Goal: Information Seeking & Learning: Compare options

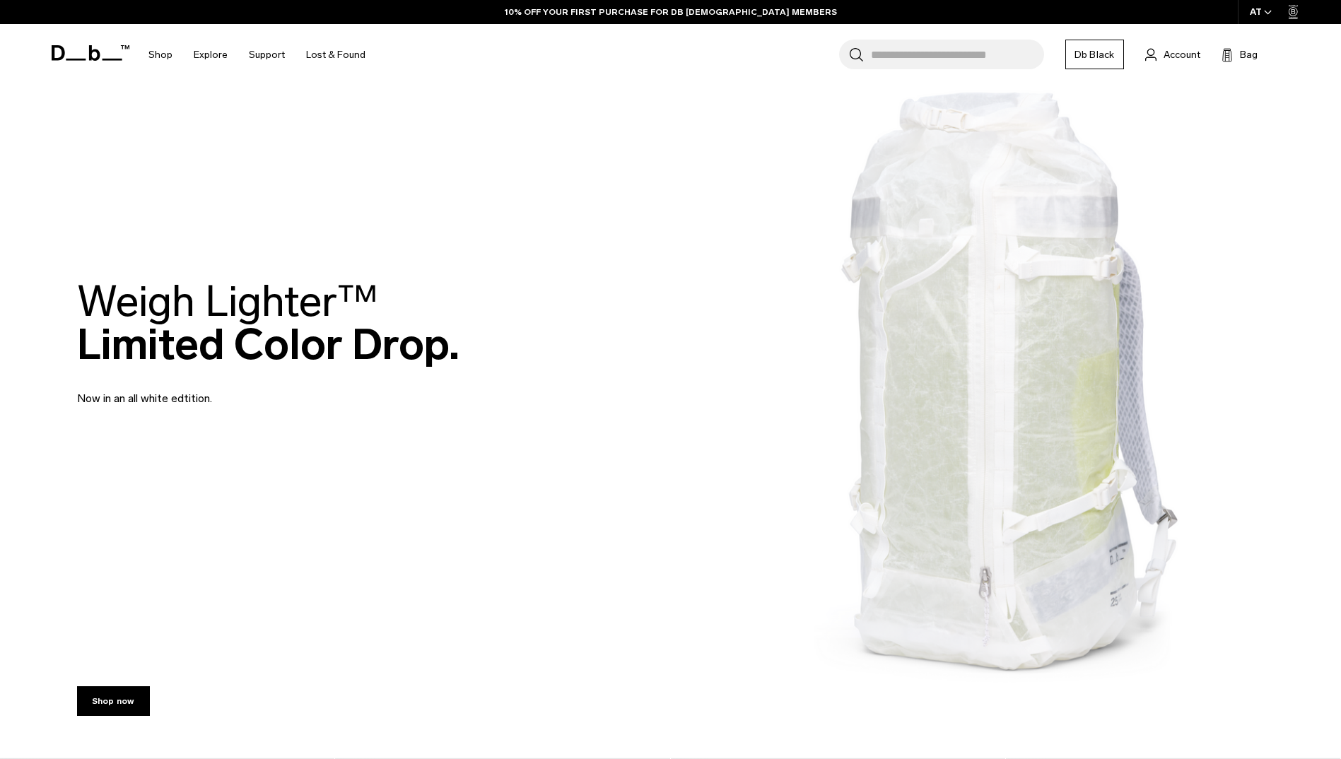
scroll to position [71, 0]
click at [955, 345] on div "Weigh Lighter™  Limited Color Drop. Now in an all white edtition." at bounding box center [671, 344] width 1188 height 212
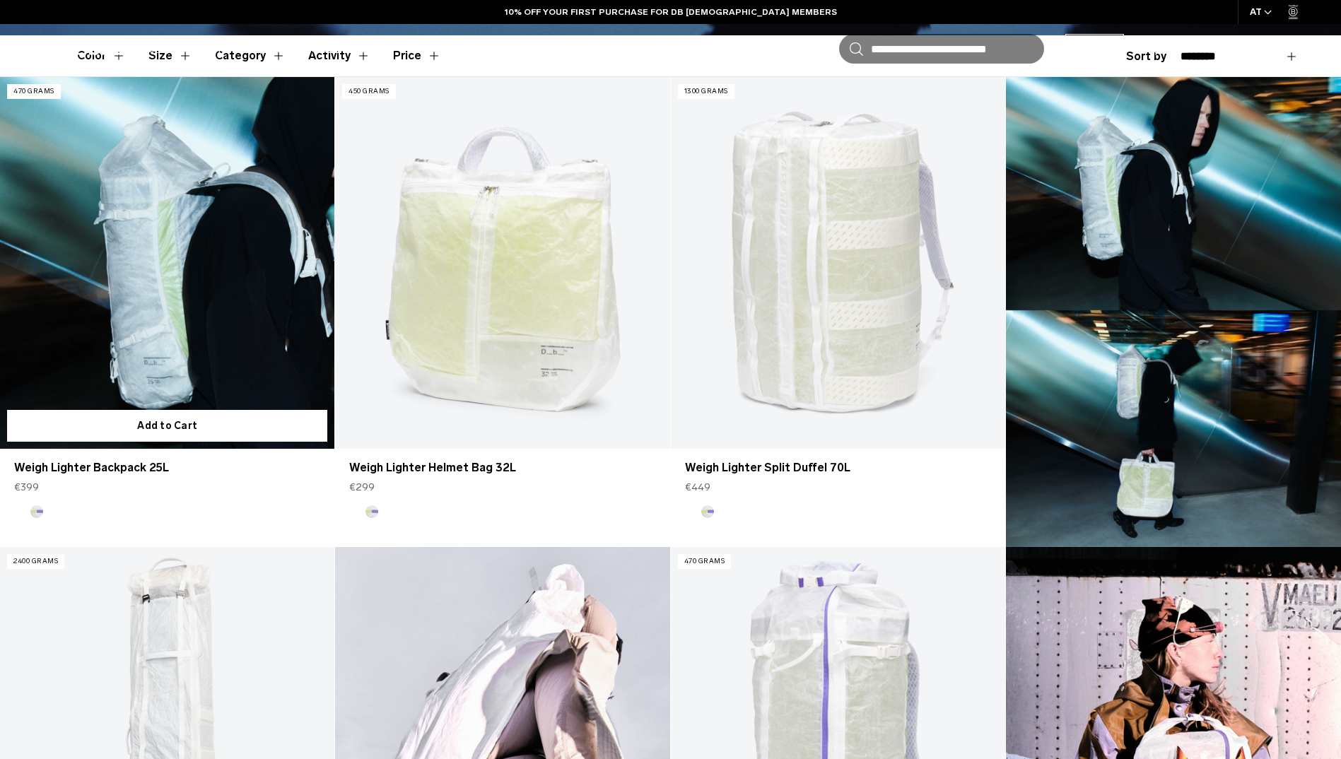
click at [47, 303] on link "Weigh Lighter Backpack 25L" at bounding box center [167, 263] width 334 height 372
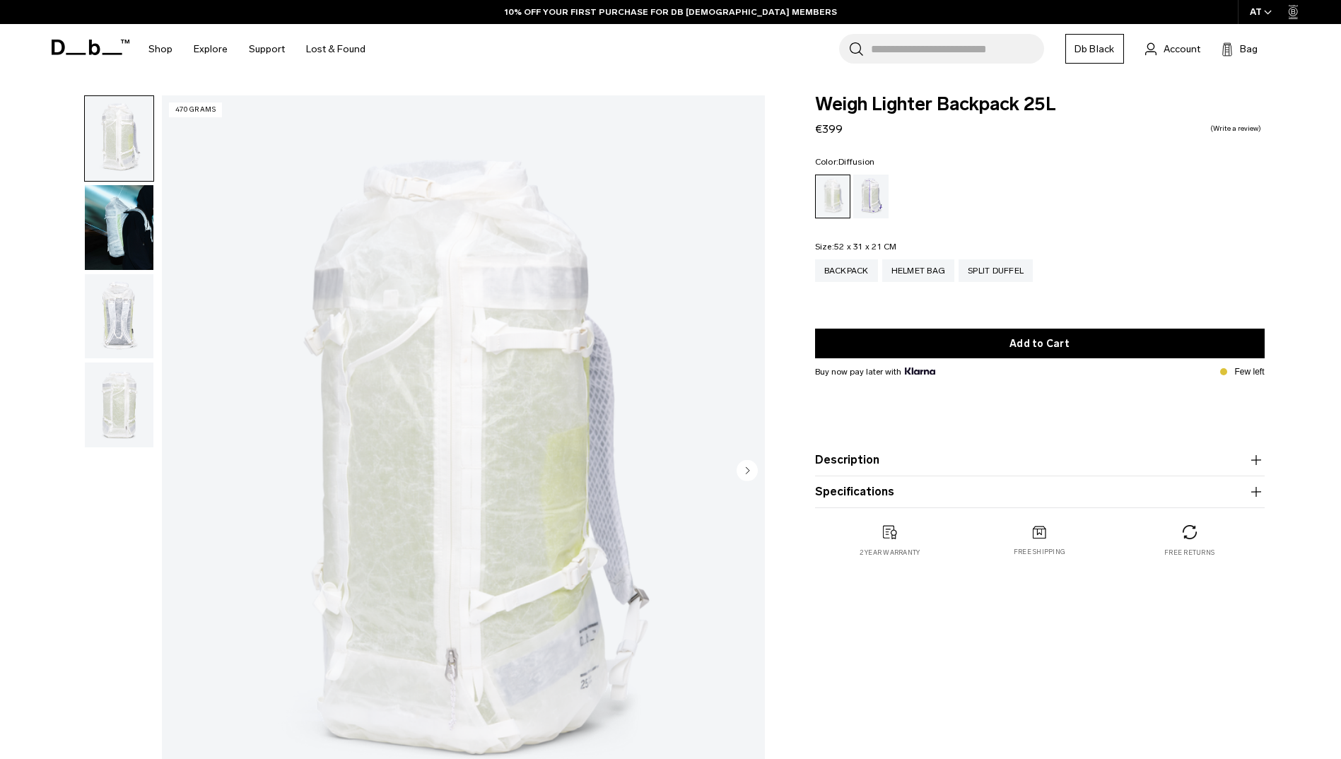
click at [121, 301] on img "button" at bounding box center [119, 316] width 69 height 85
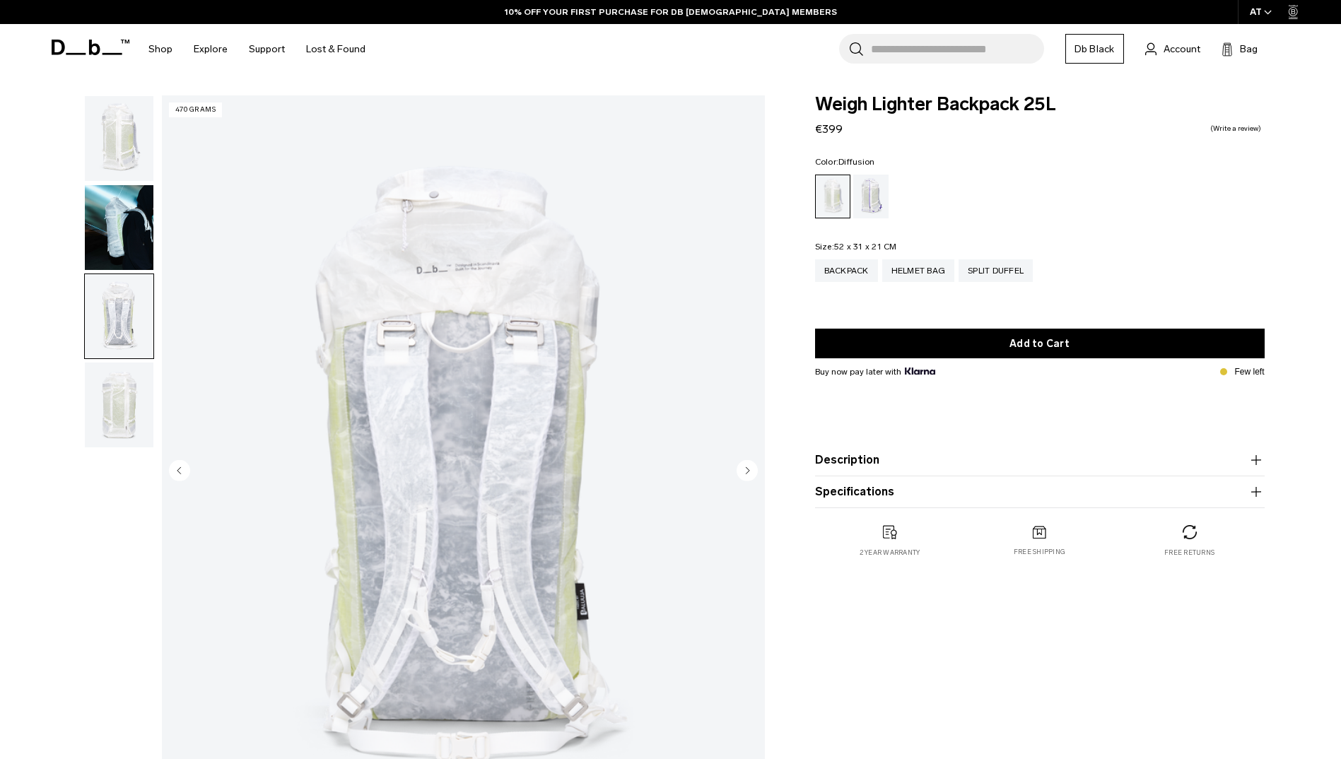
click at [122, 240] on img "button" at bounding box center [119, 227] width 69 height 85
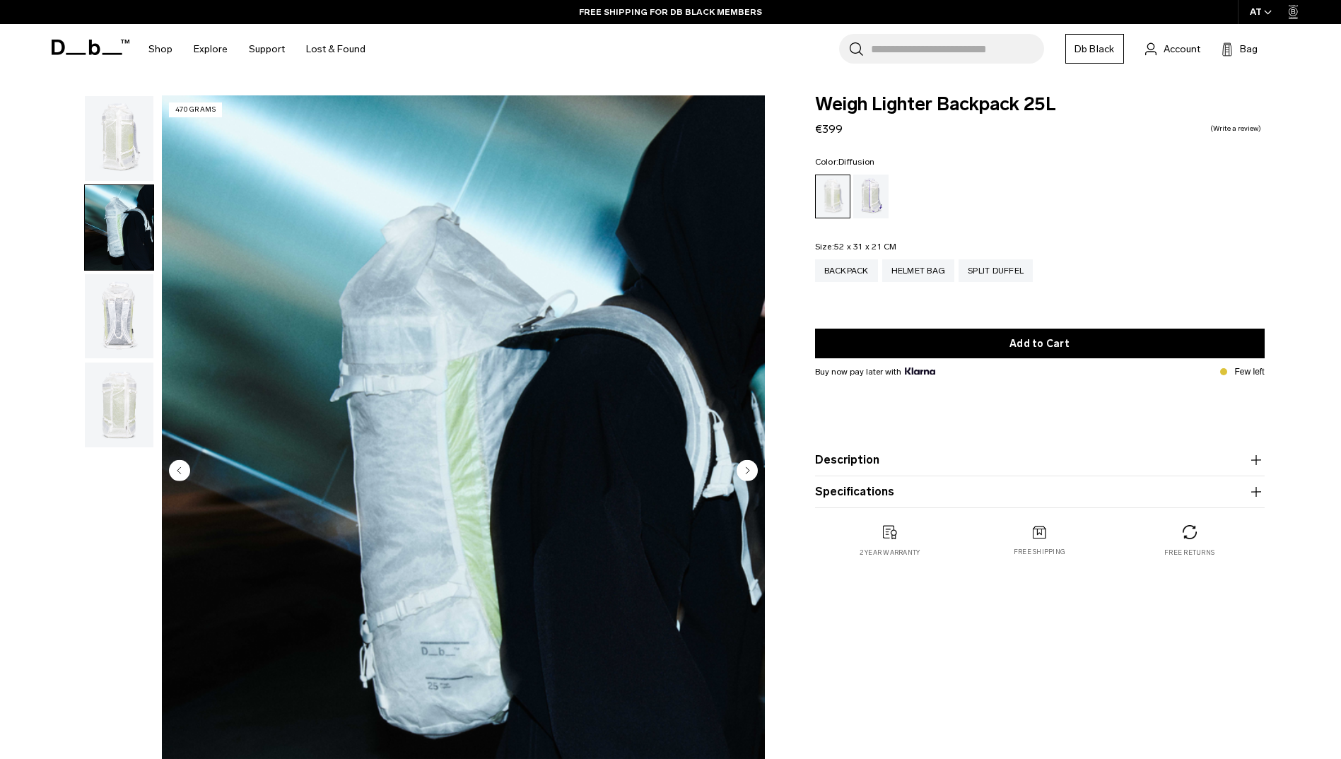
click at [117, 313] on img "button" at bounding box center [119, 316] width 69 height 85
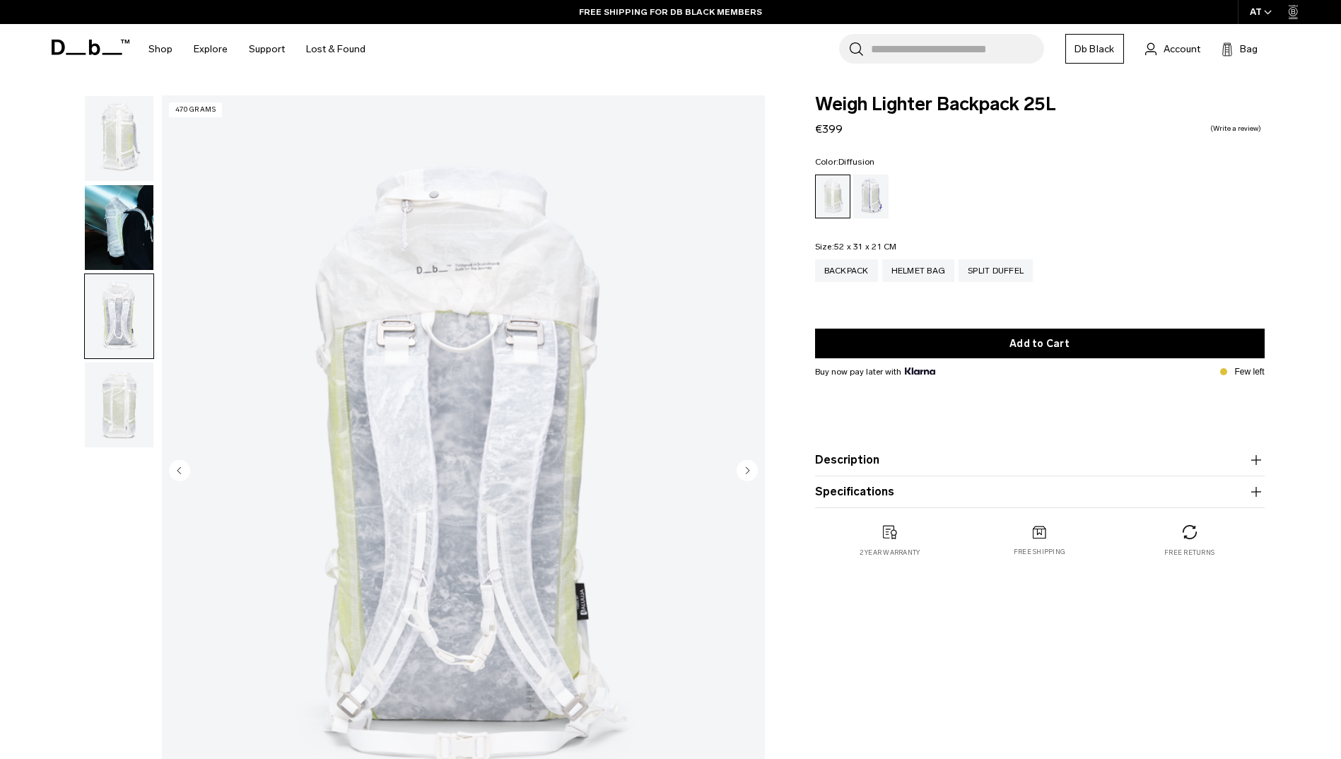
click at [119, 402] on img "button" at bounding box center [119, 405] width 69 height 85
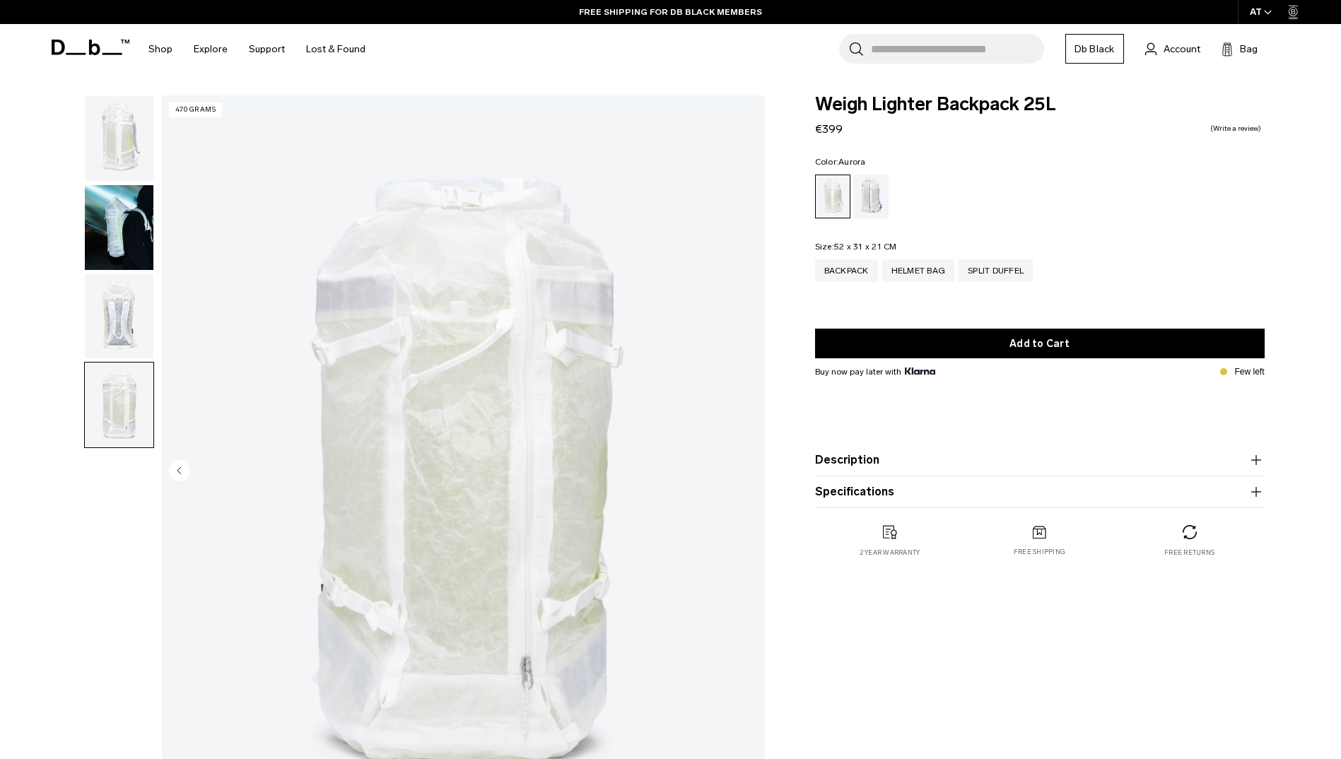
click at [880, 186] on div "Aurora" at bounding box center [871, 197] width 36 height 44
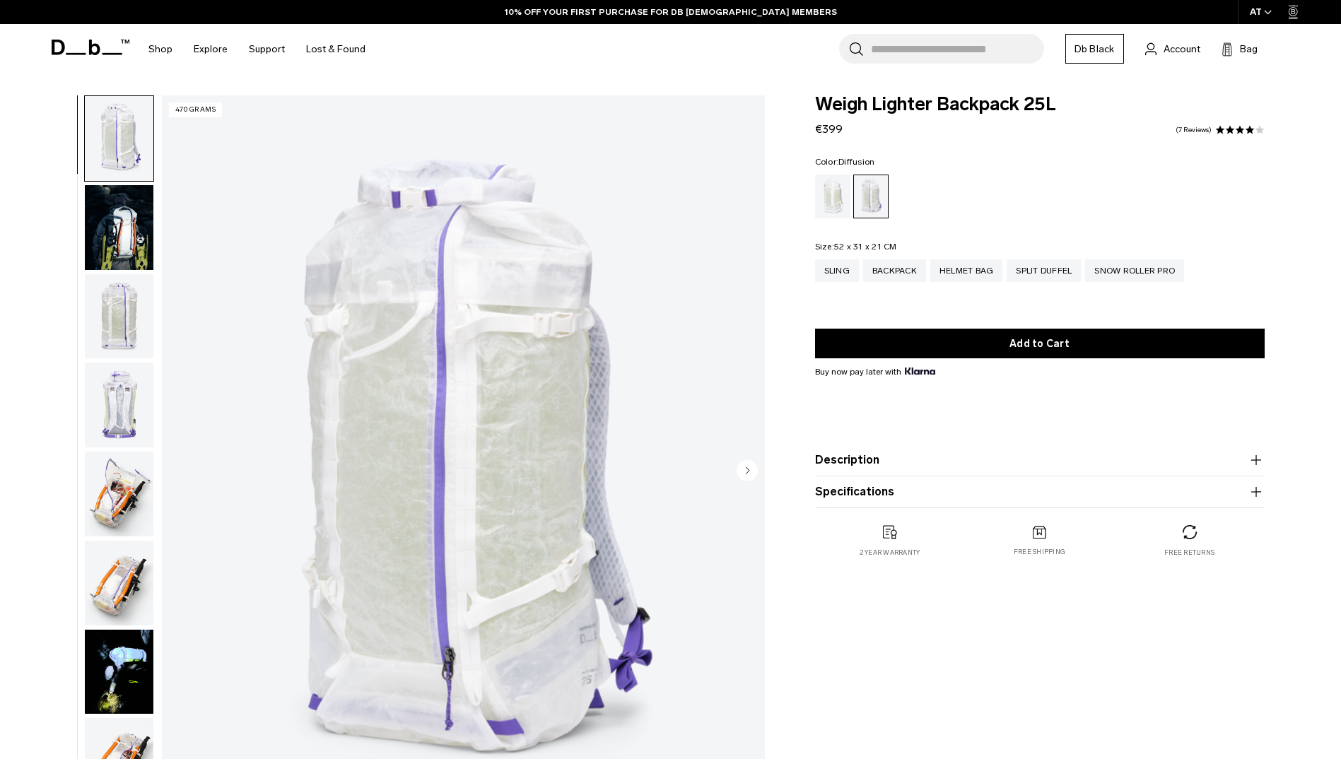
click at [817, 211] on div "Diffusion" at bounding box center [833, 197] width 36 height 44
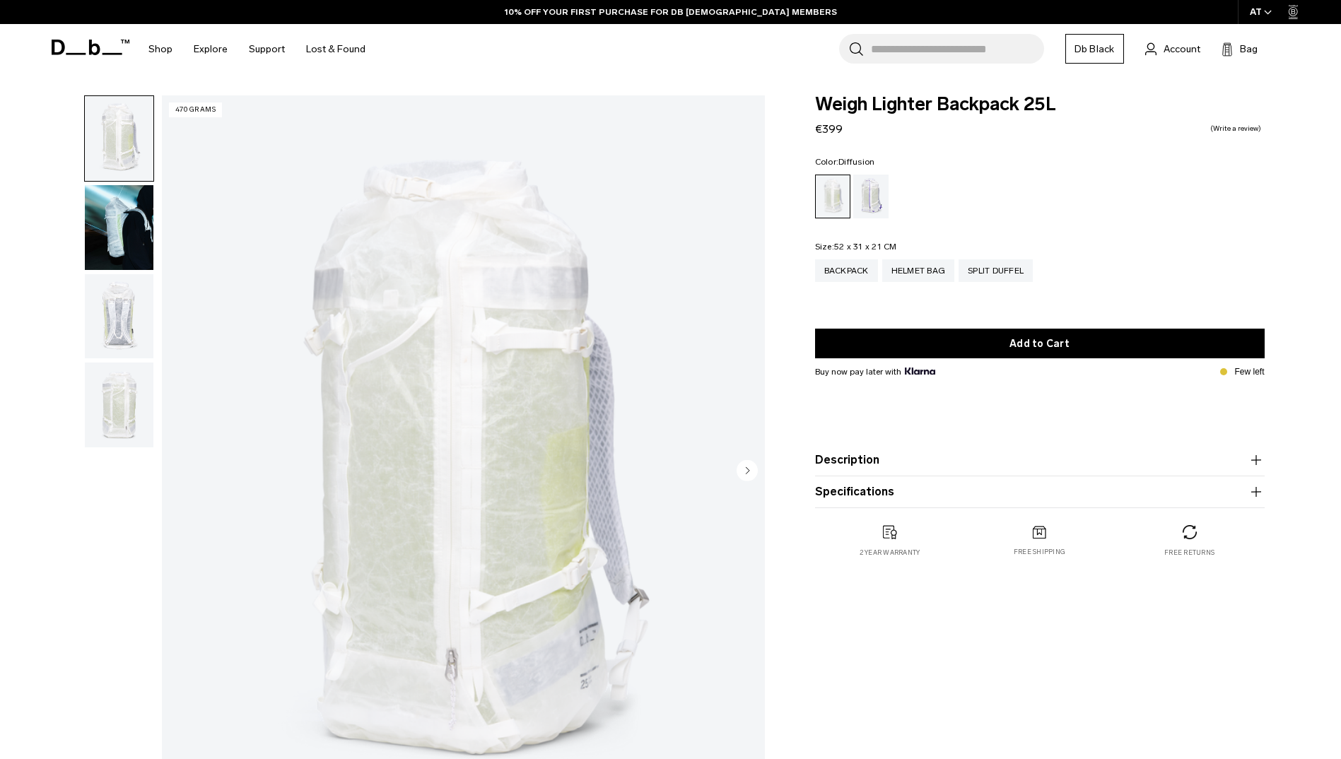
click at [115, 316] on img "button" at bounding box center [119, 316] width 69 height 85
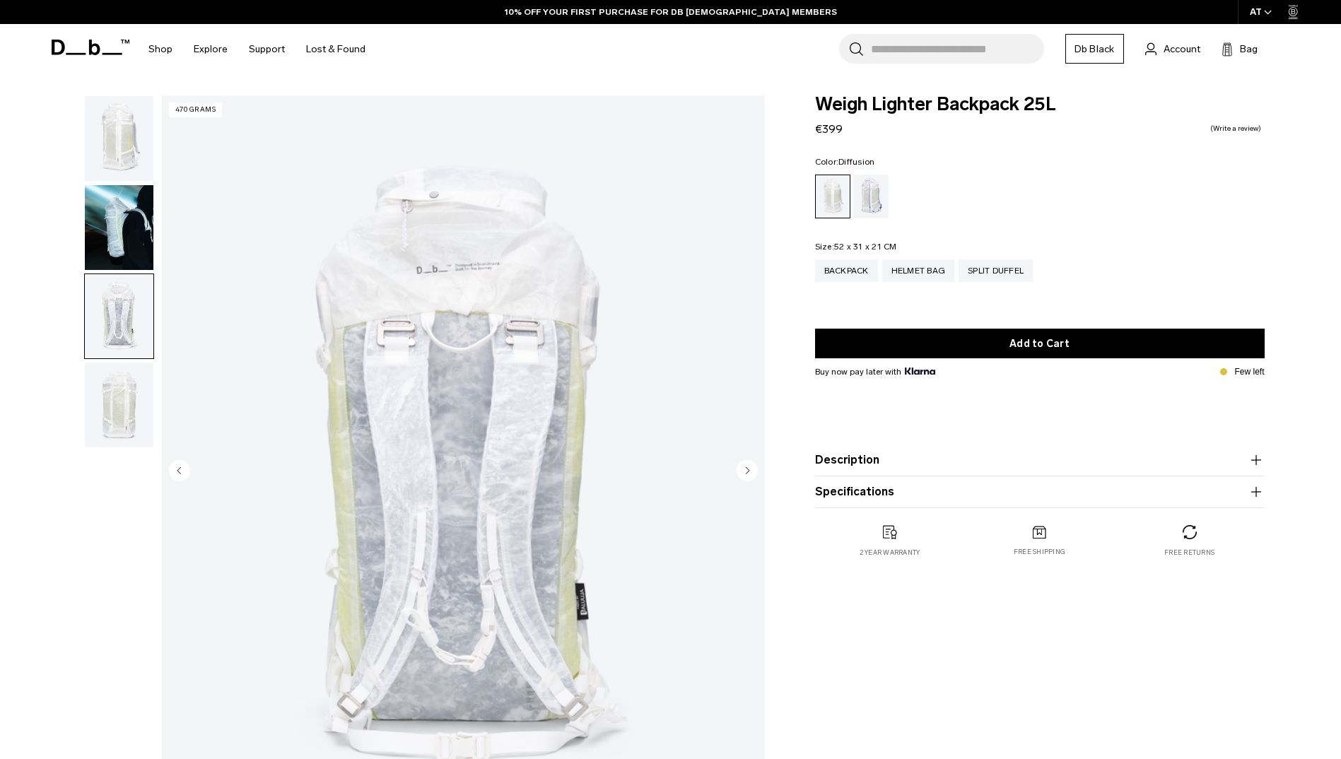
click at [119, 406] on img "button" at bounding box center [119, 405] width 69 height 85
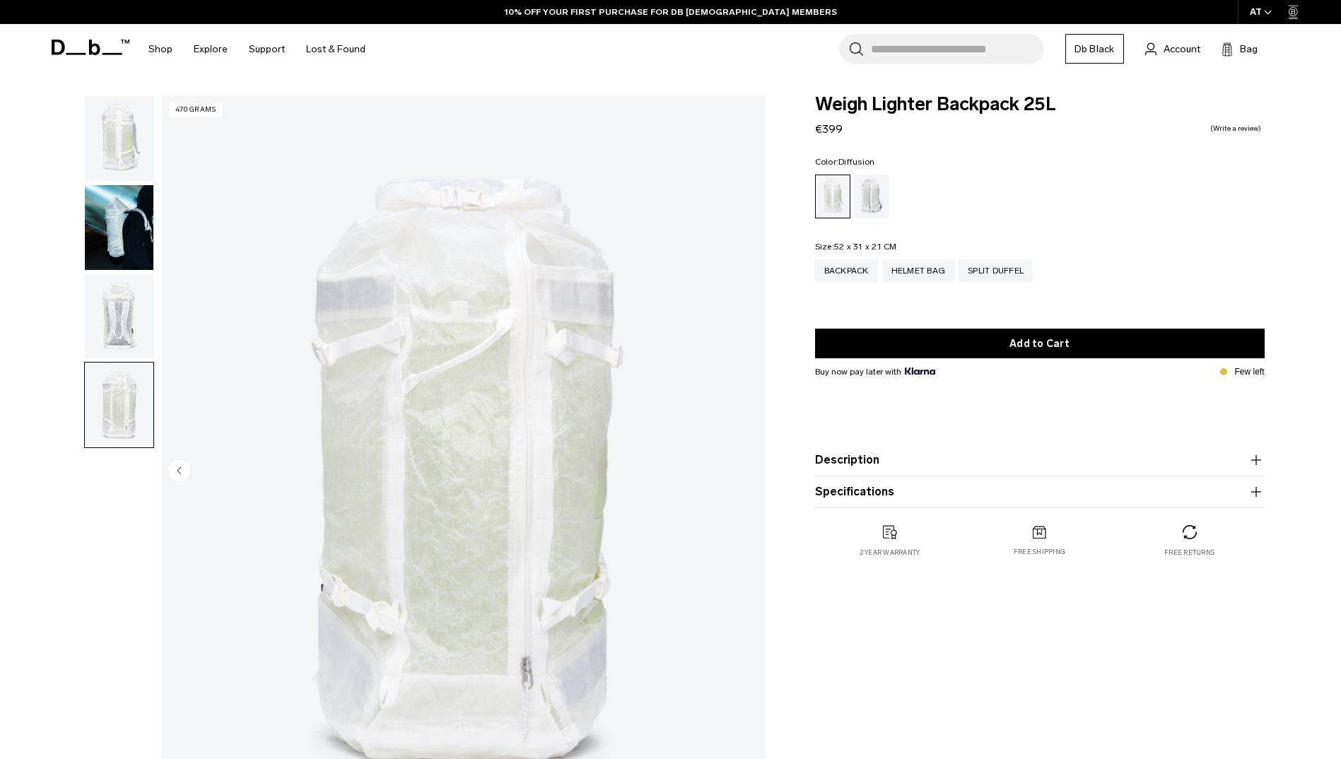
click at [848, 195] on div "Diffusion" at bounding box center [833, 196] width 35 height 42
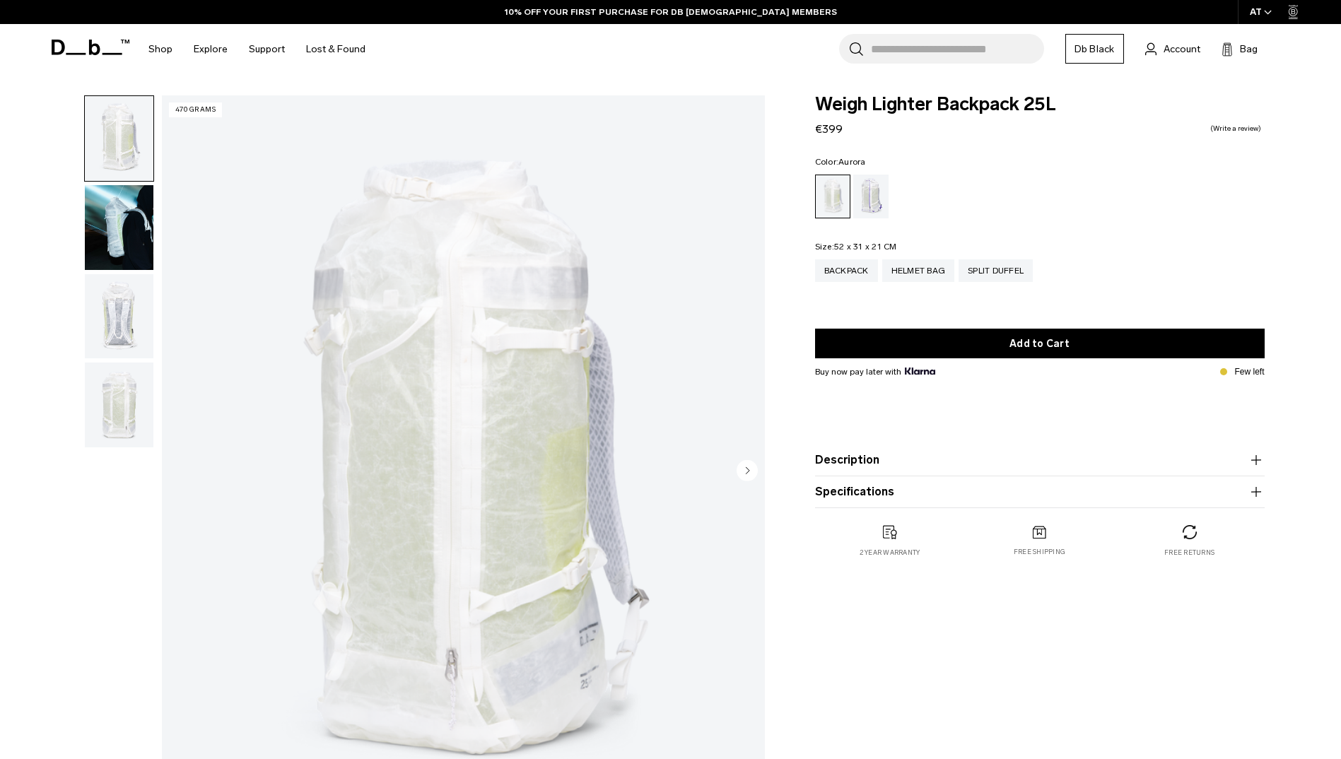
click at [866, 202] on div "Aurora" at bounding box center [871, 197] width 36 height 44
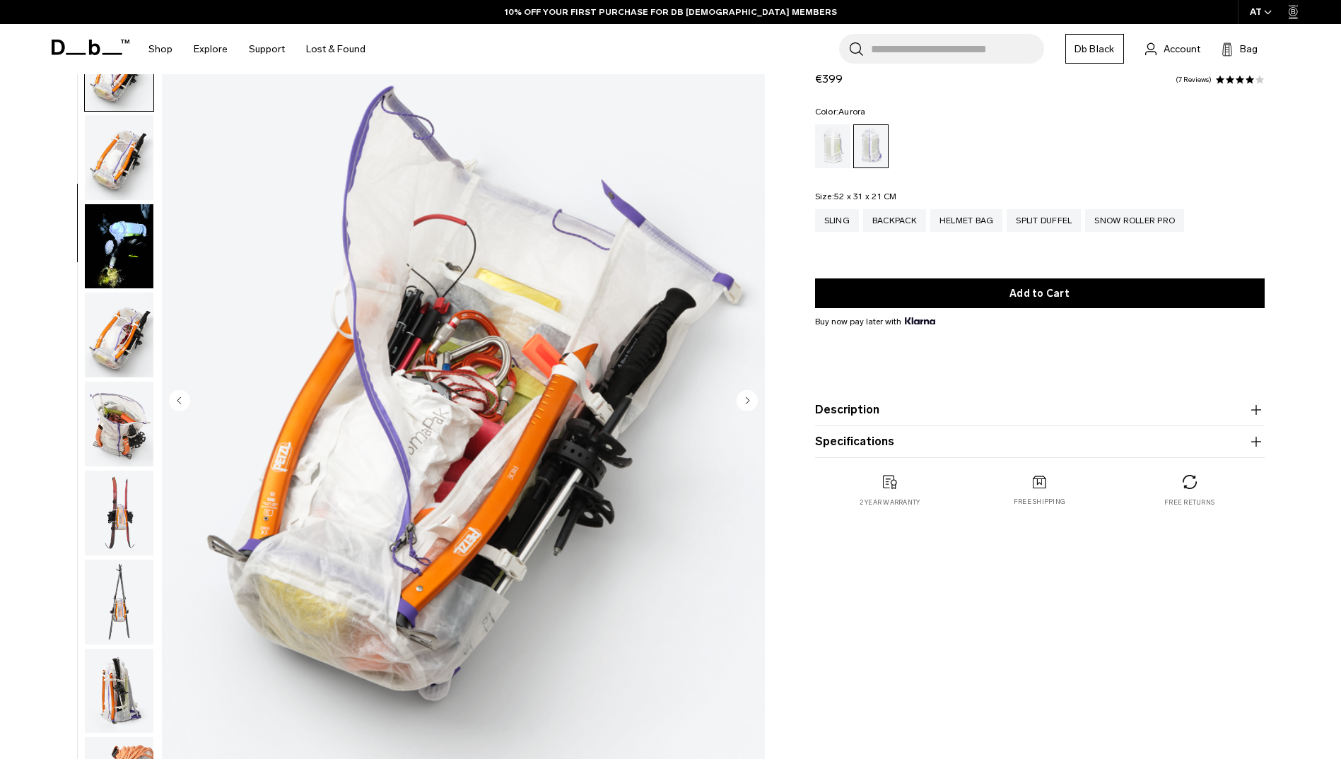
scroll to position [71, 0]
click at [144, 505] on img "button" at bounding box center [119, 512] width 69 height 85
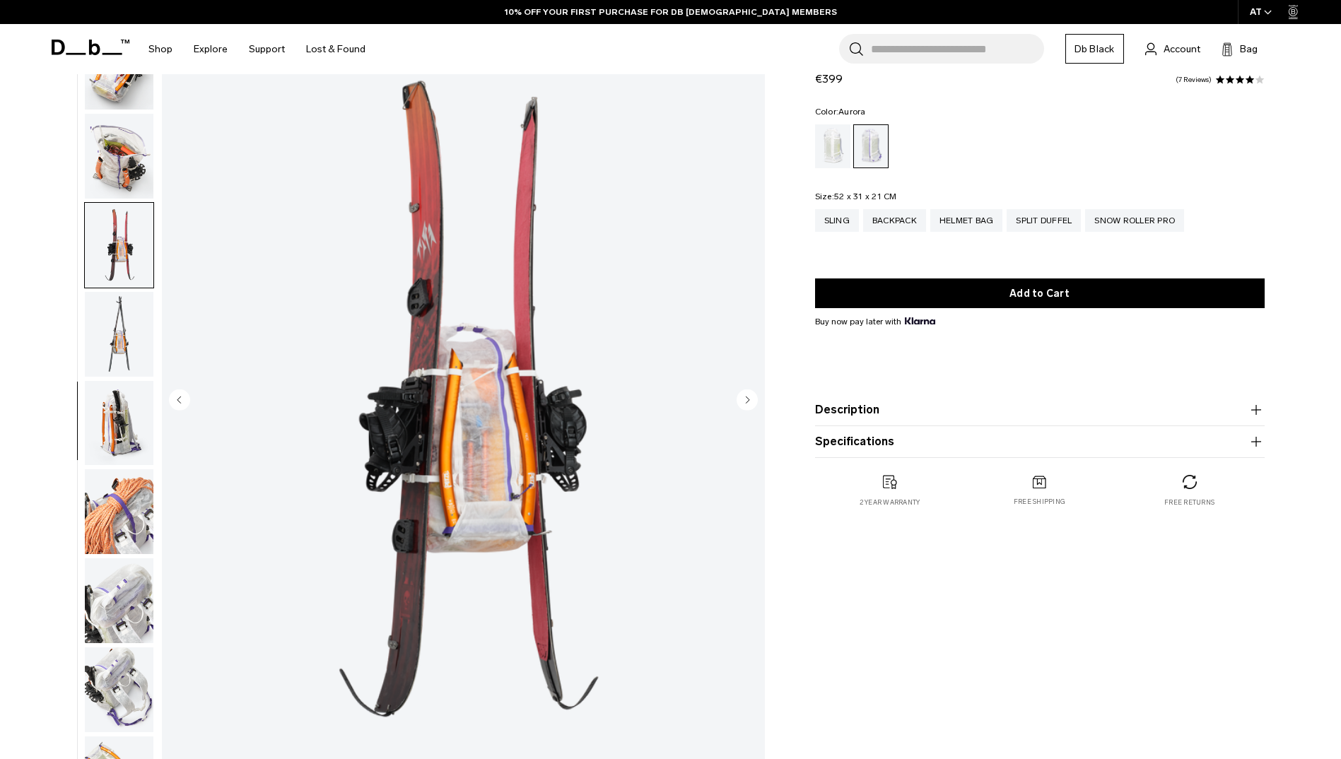
scroll to position [800, 0]
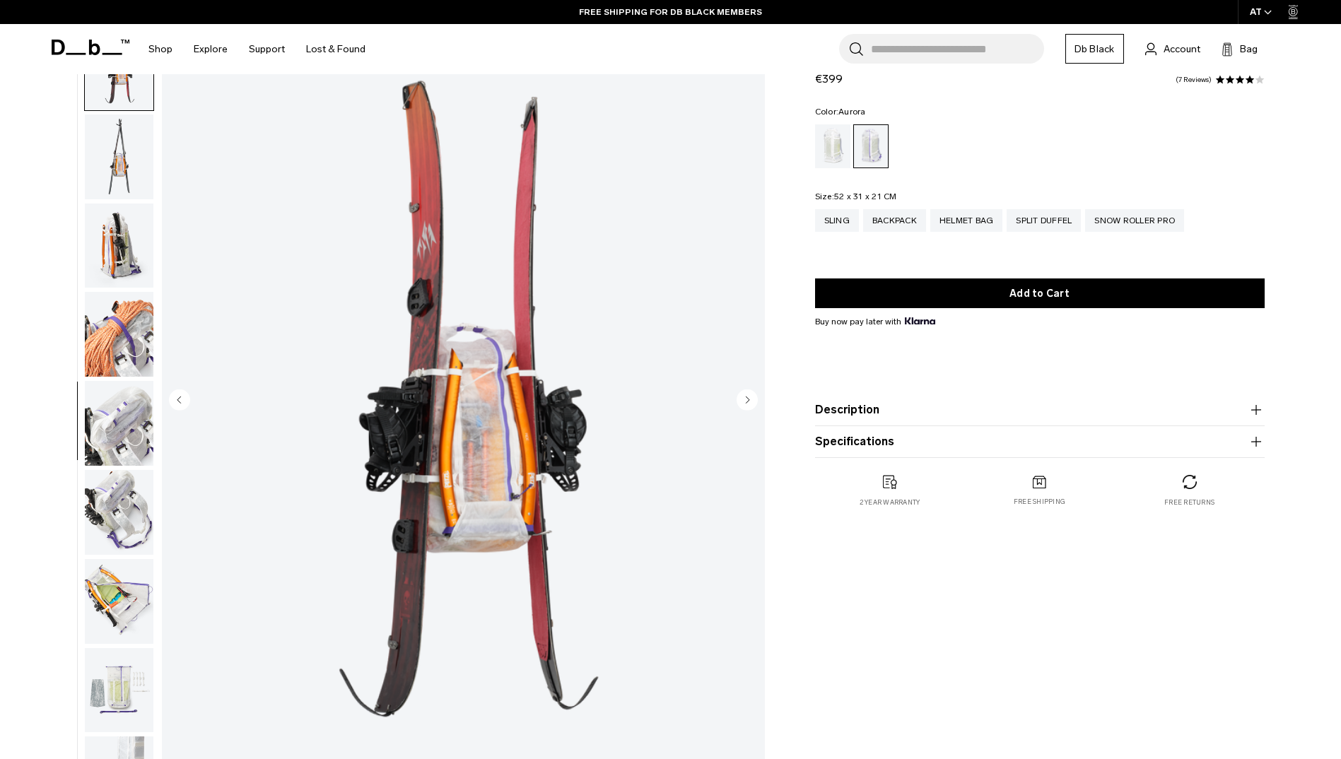
click at [118, 576] on img "button" at bounding box center [119, 601] width 69 height 85
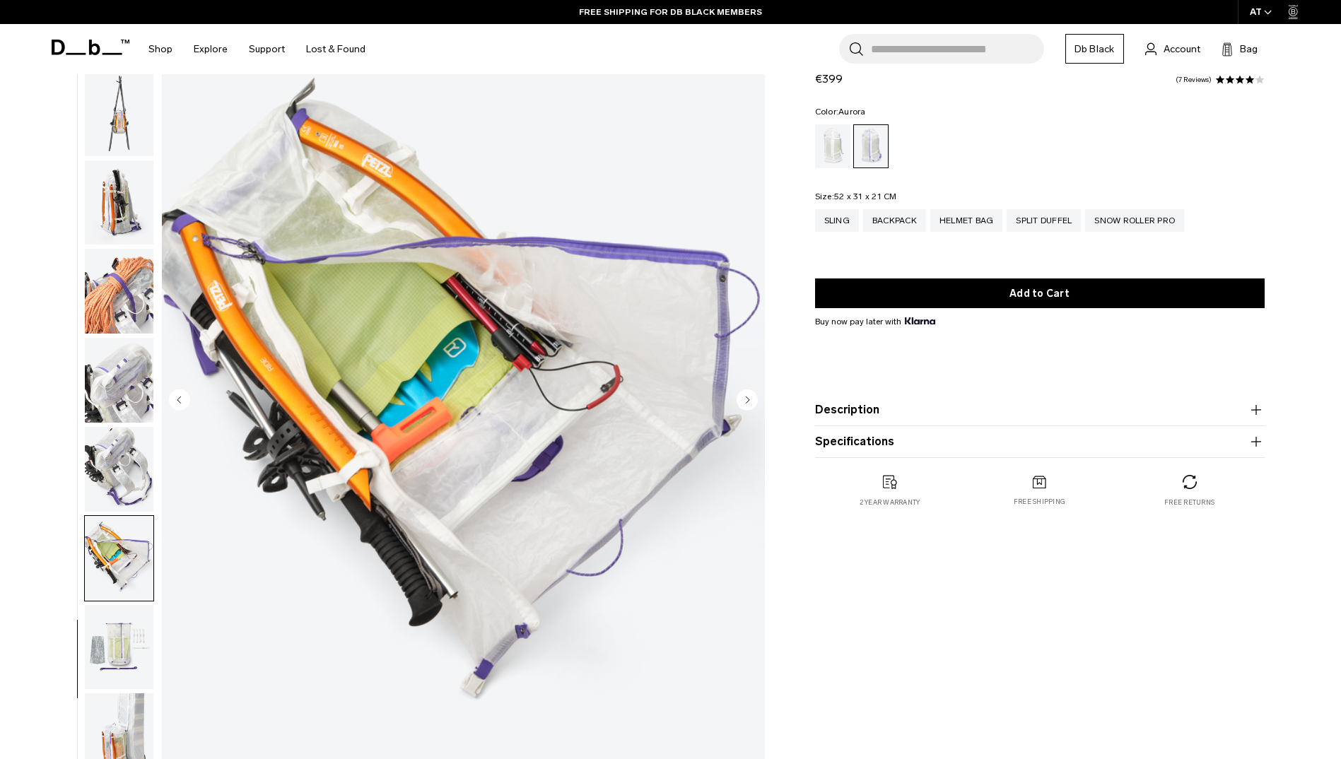
scroll to position [845, 0]
click at [126, 490] on img "button" at bounding box center [119, 468] width 69 height 85
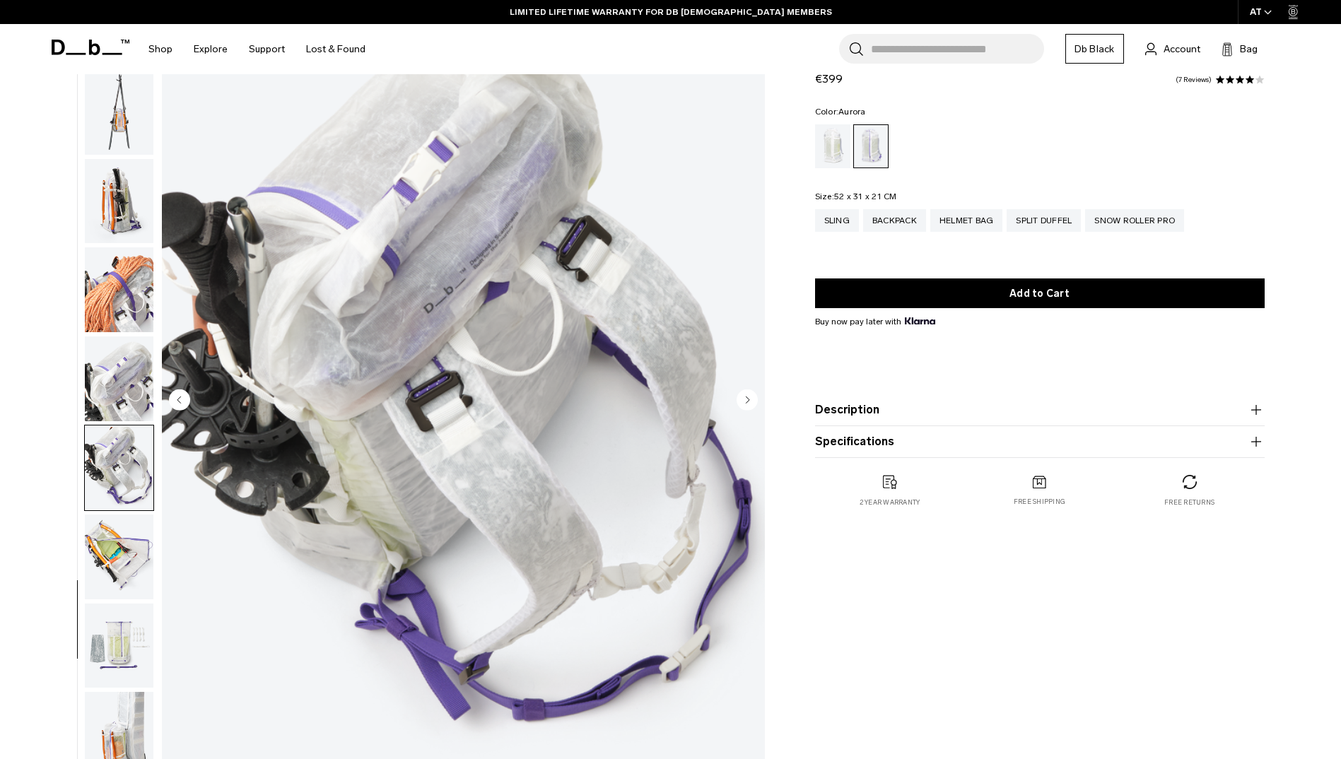
click at [127, 647] on img "button" at bounding box center [119, 646] width 69 height 85
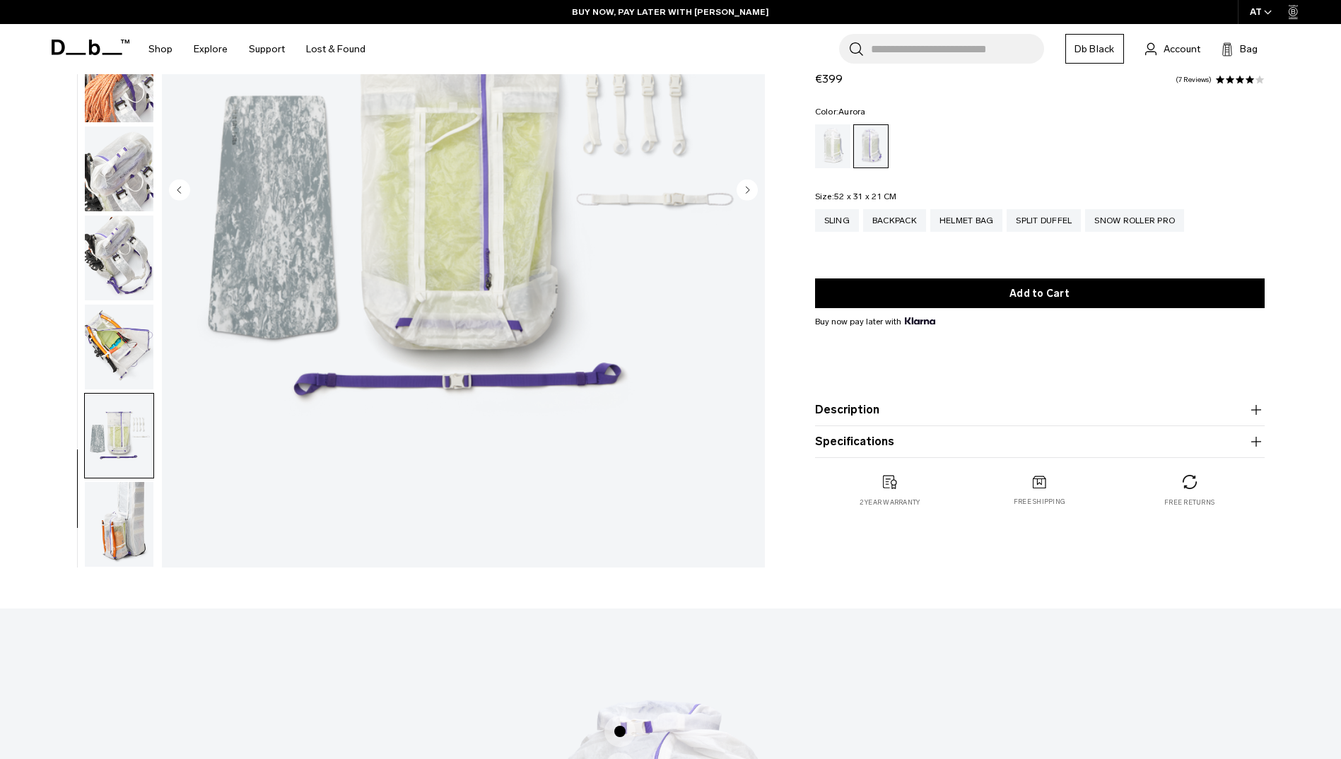
scroll to position [283, 0]
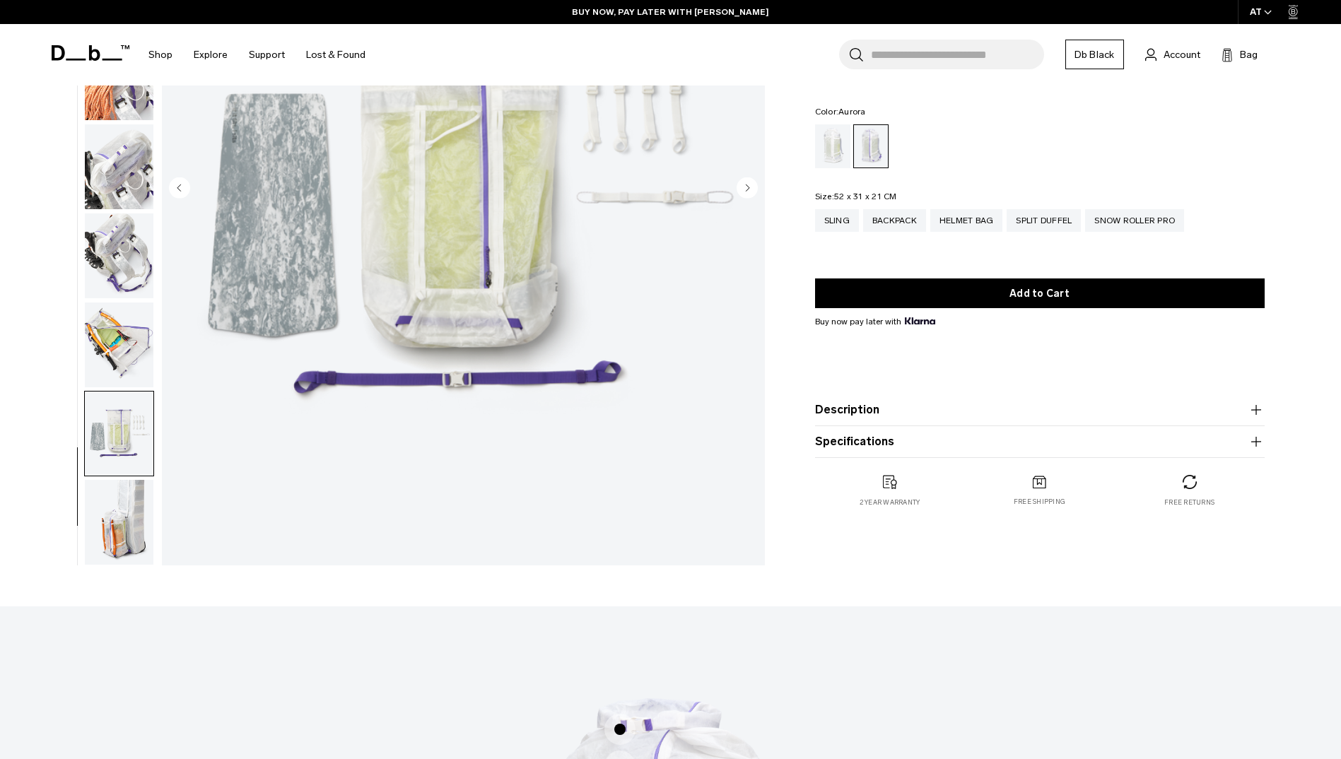
click at [117, 509] on img "button" at bounding box center [119, 522] width 69 height 85
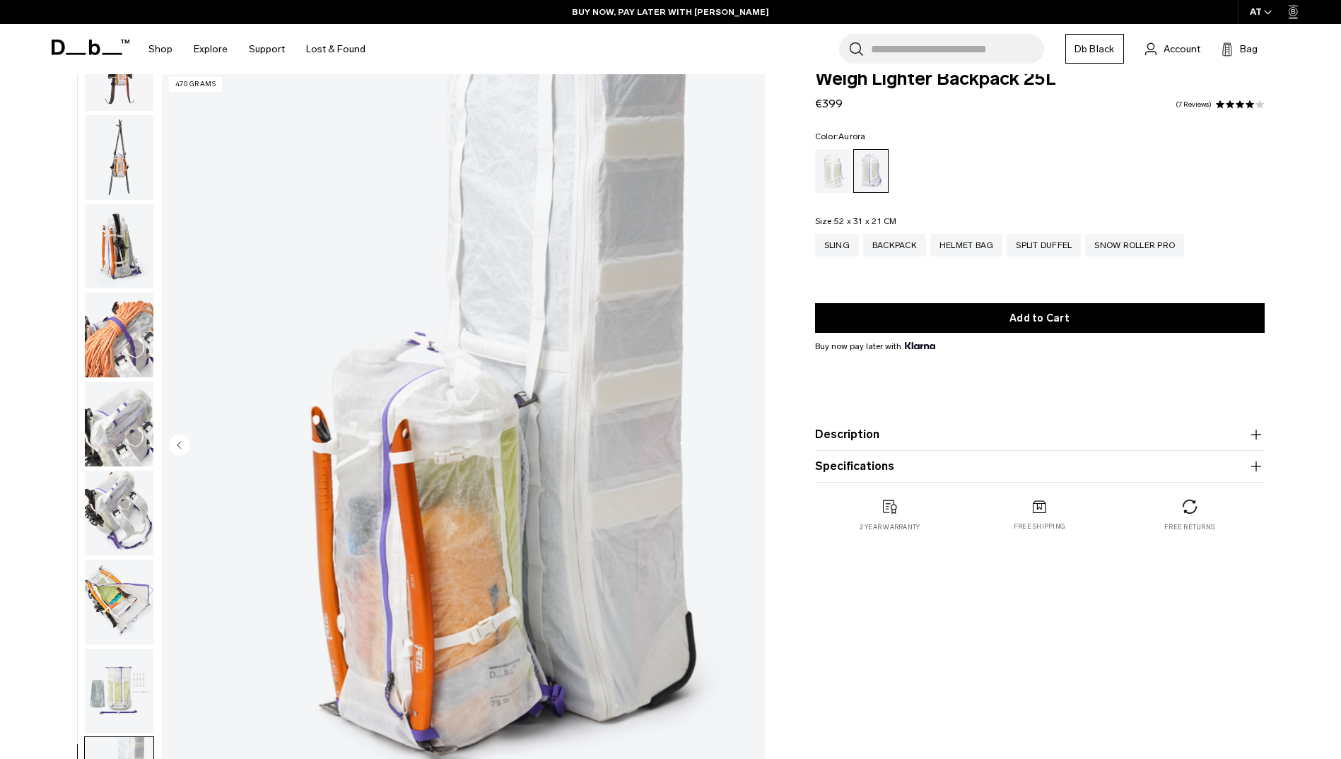
scroll to position [0, 0]
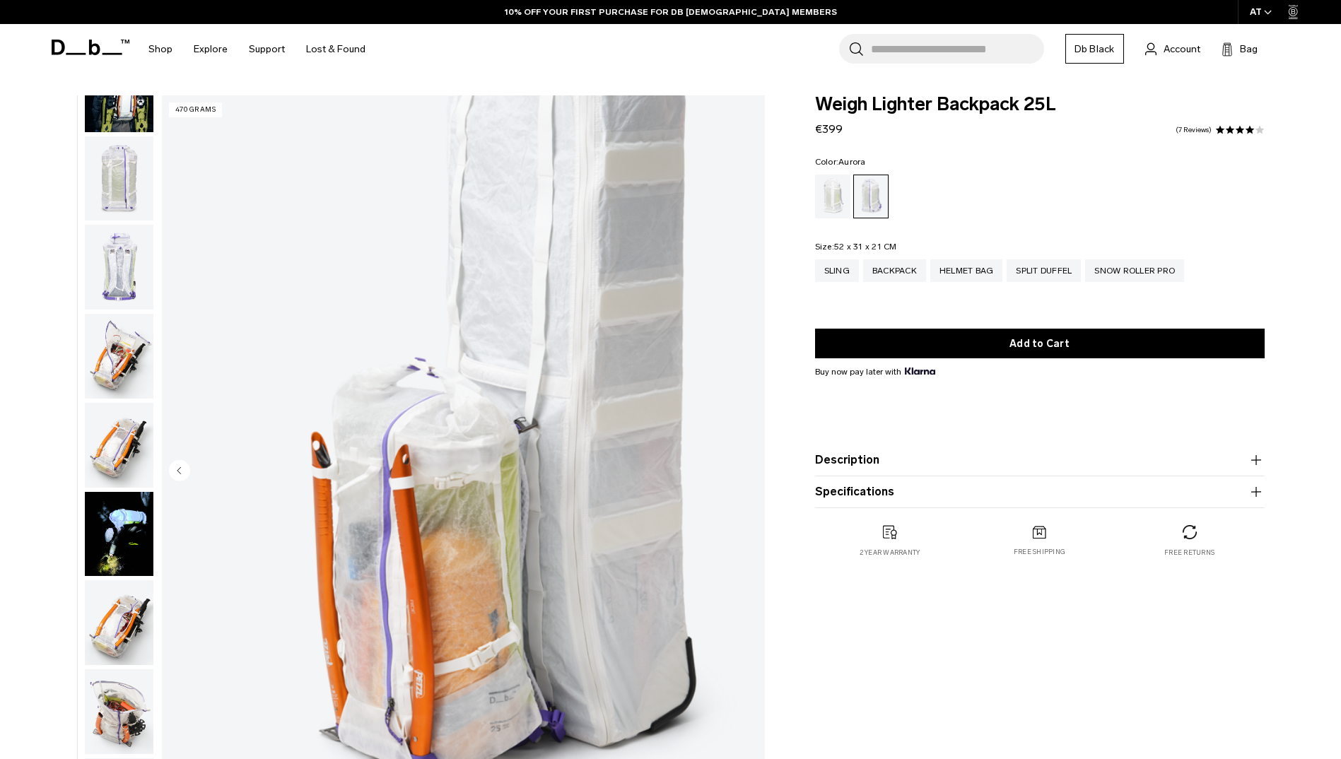
click at [137, 553] on img "button" at bounding box center [119, 534] width 69 height 85
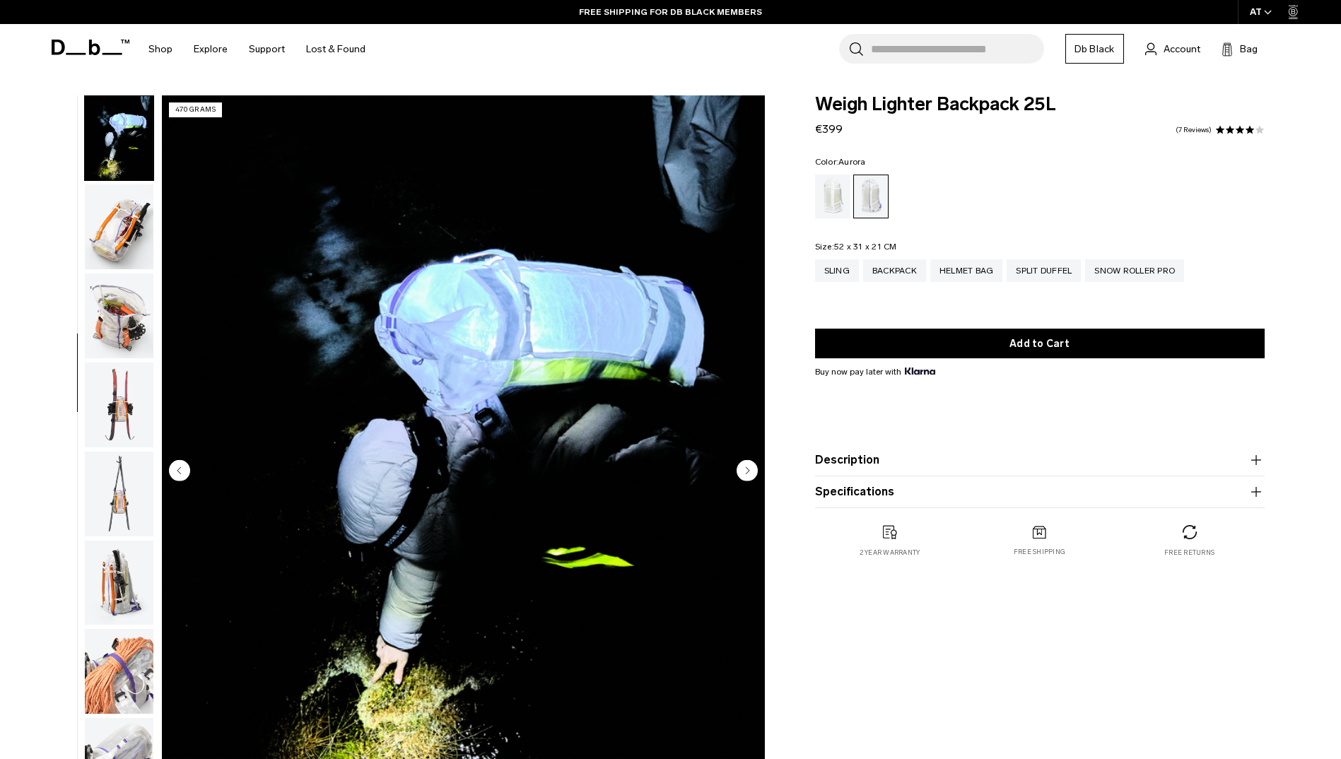
click at [108, 312] on img "button" at bounding box center [119, 316] width 69 height 85
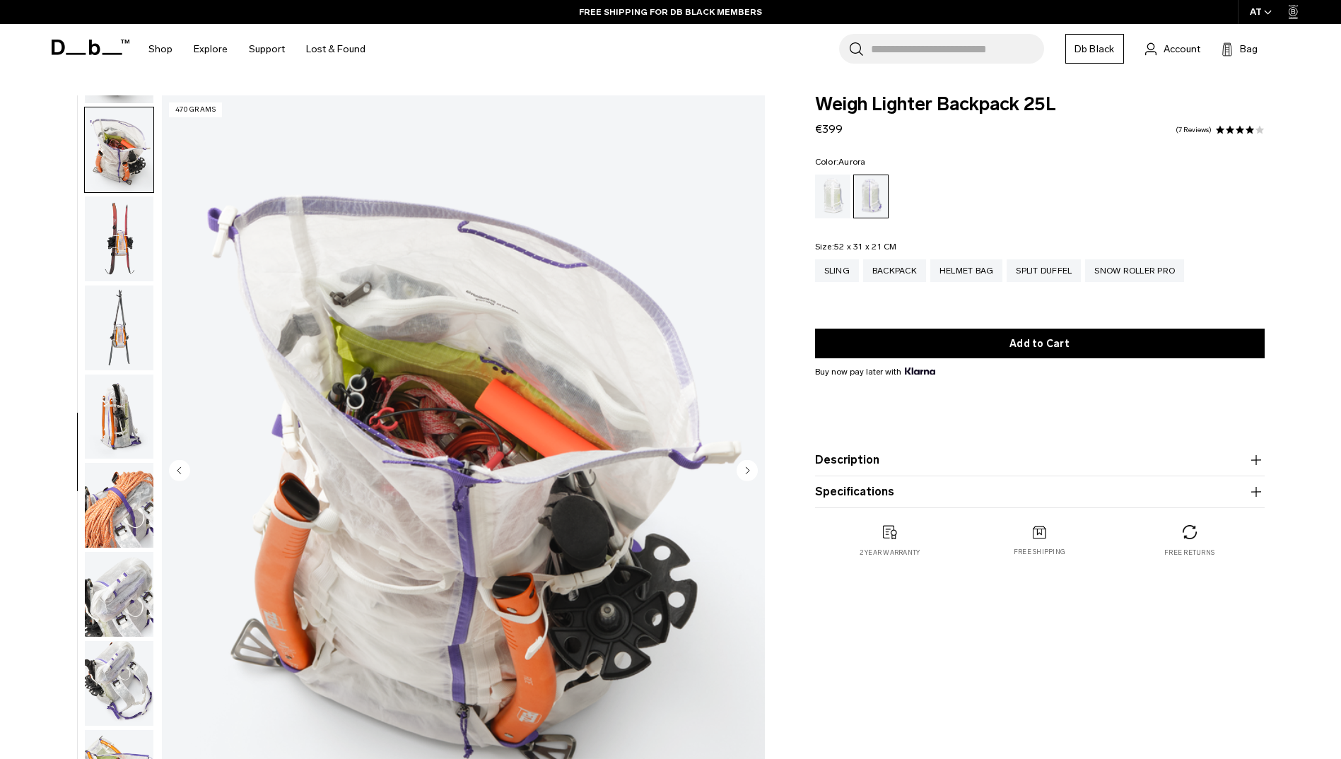
scroll to position [711, 0]
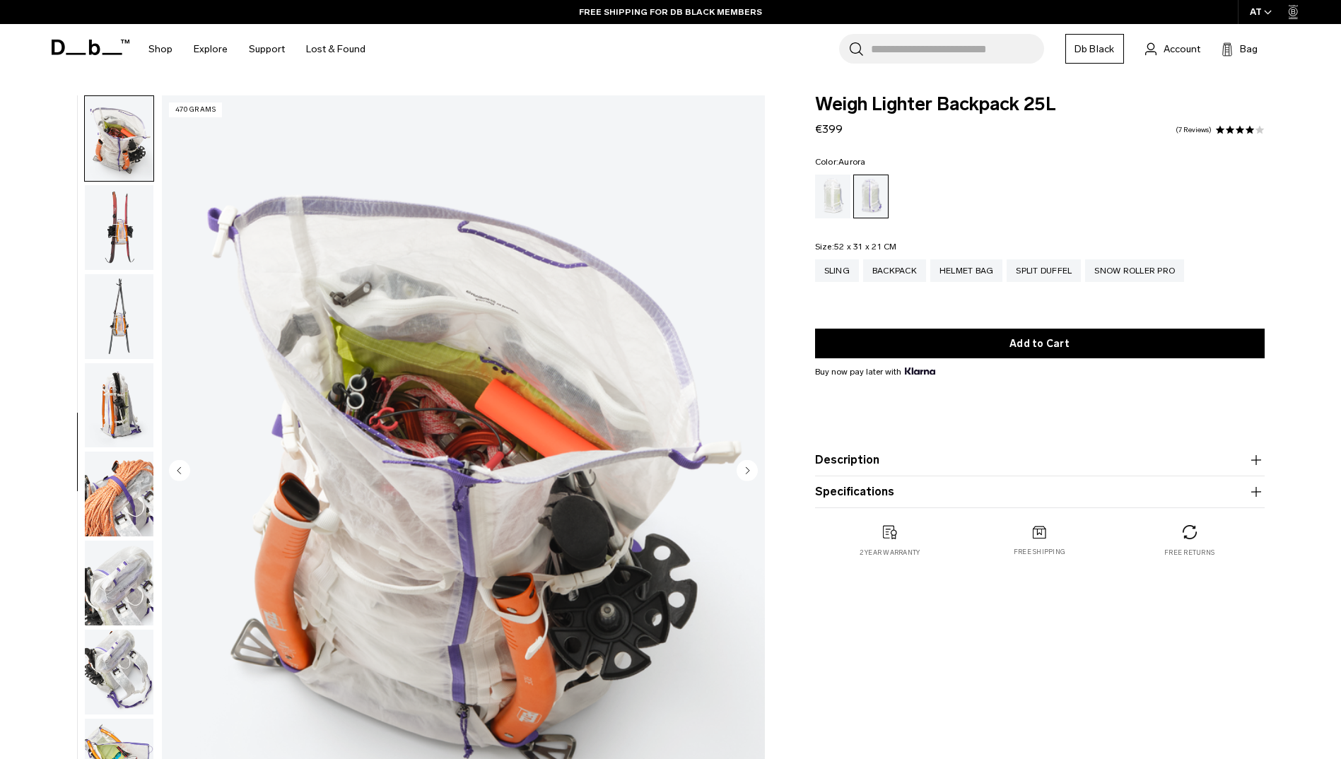
click at [116, 502] on img "button" at bounding box center [119, 494] width 69 height 85
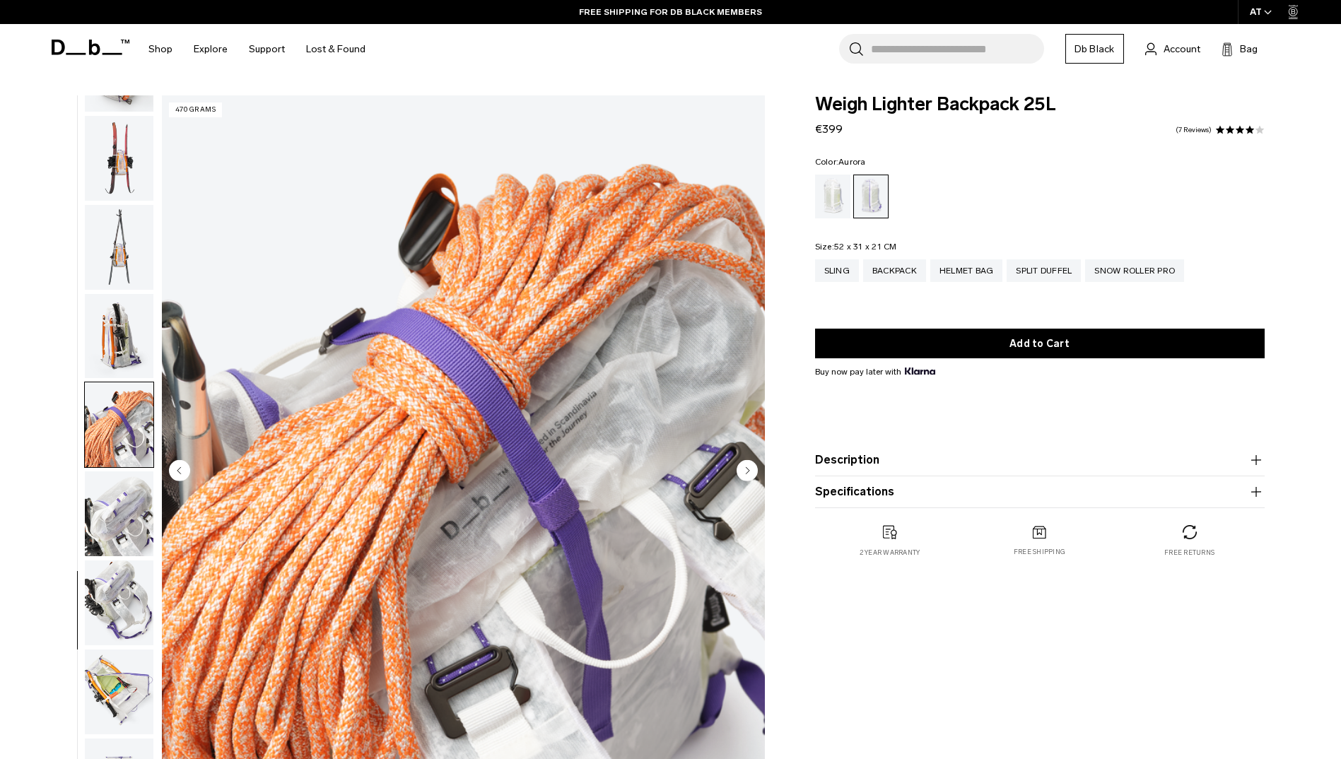
scroll to position [845, 0]
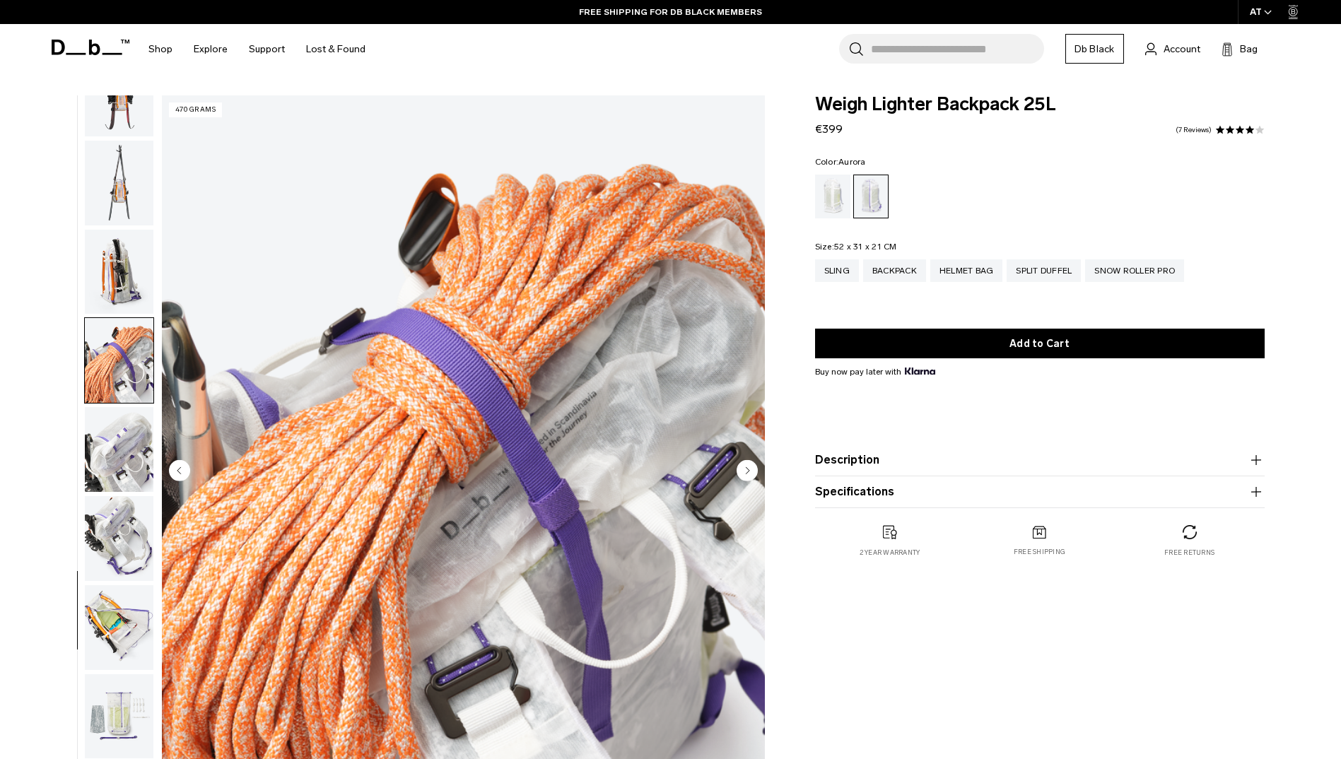
click at [129, 515] on img "button" at bounding box center [119, 538] width 69 height 85
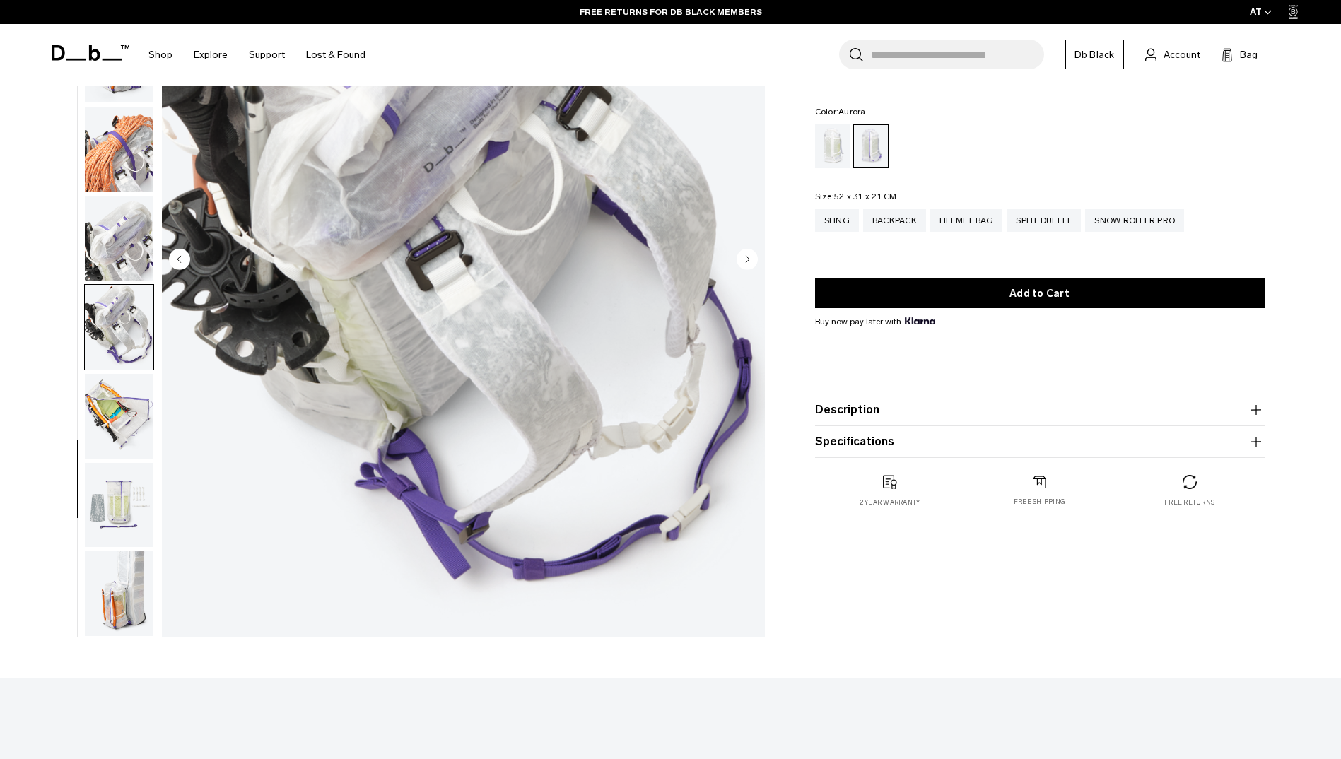
scroll to position [0, 0]
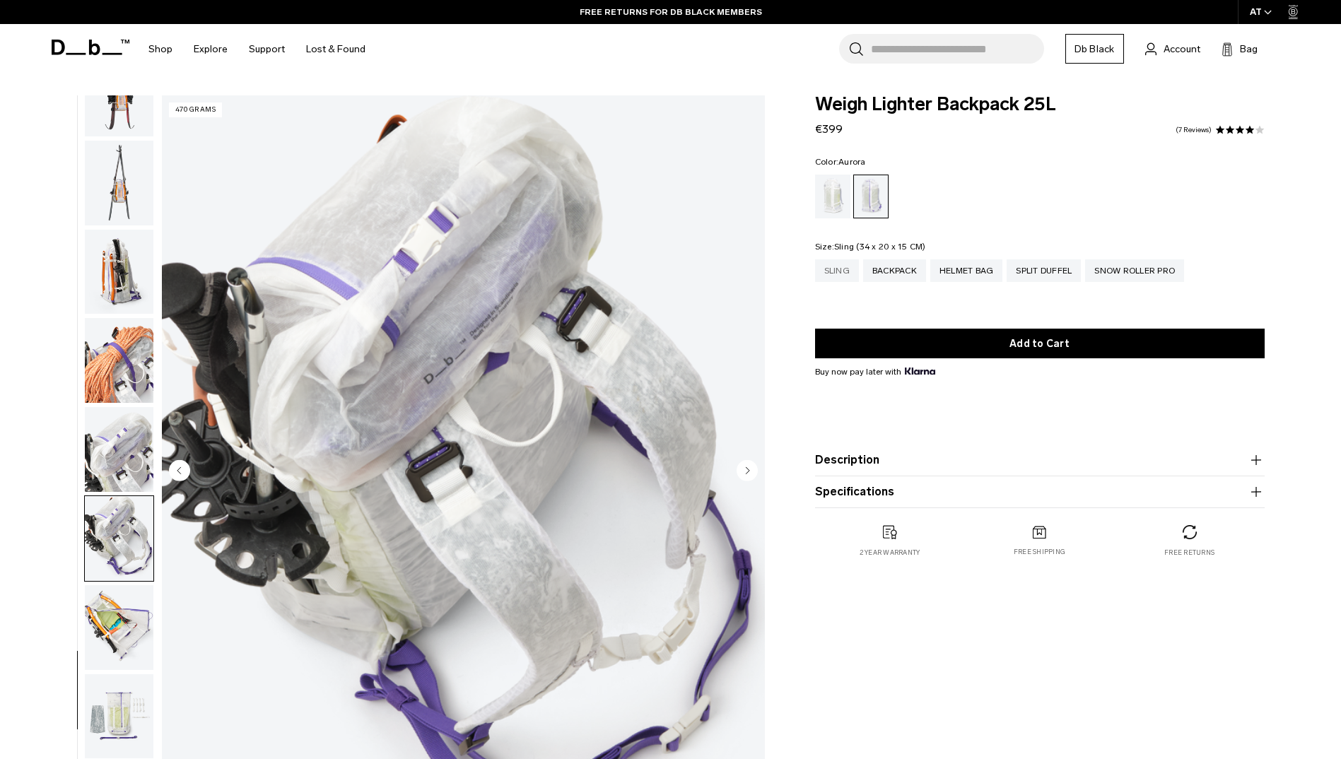
click at [824, 274] on div "Sling" at bounding box center [837, 271] width 44 height 23
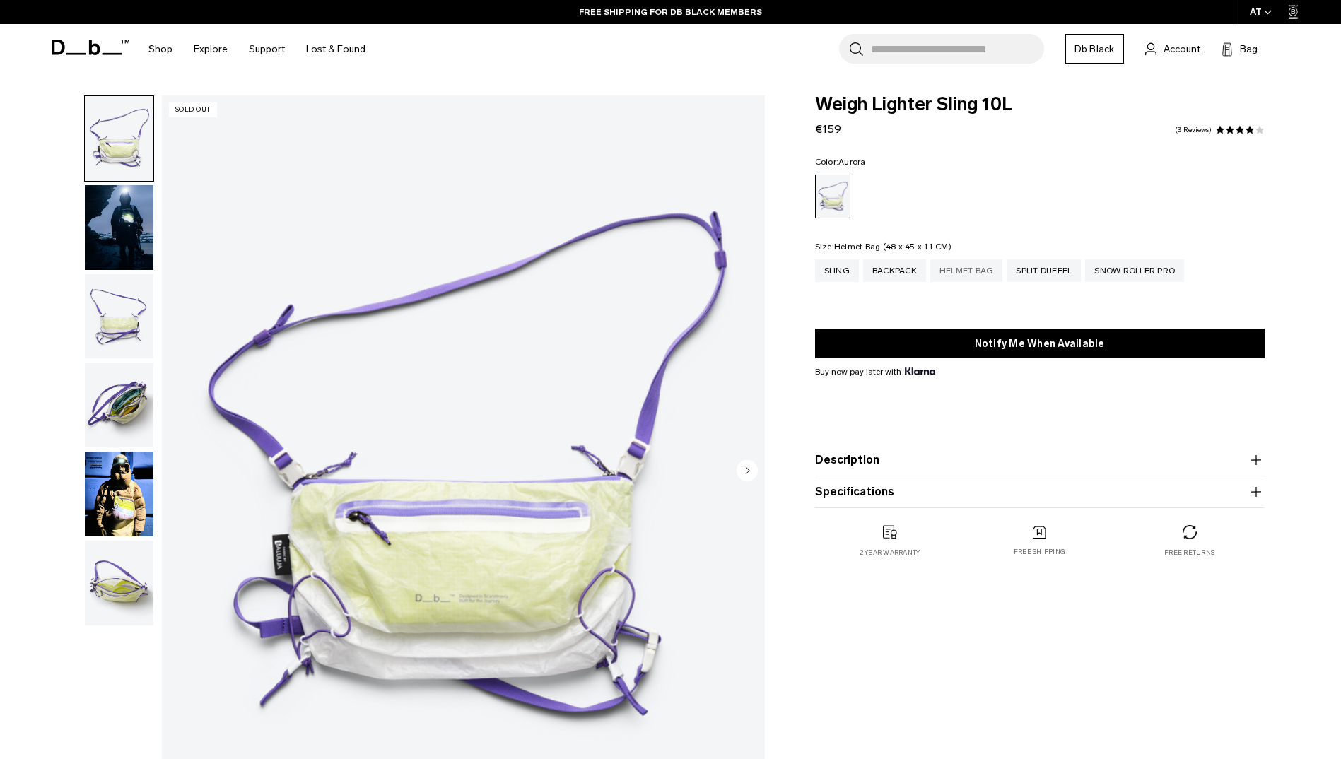
click at [957, 270] on div "Helmet Bag" at bounding box center [967, 271] width 73 height 23
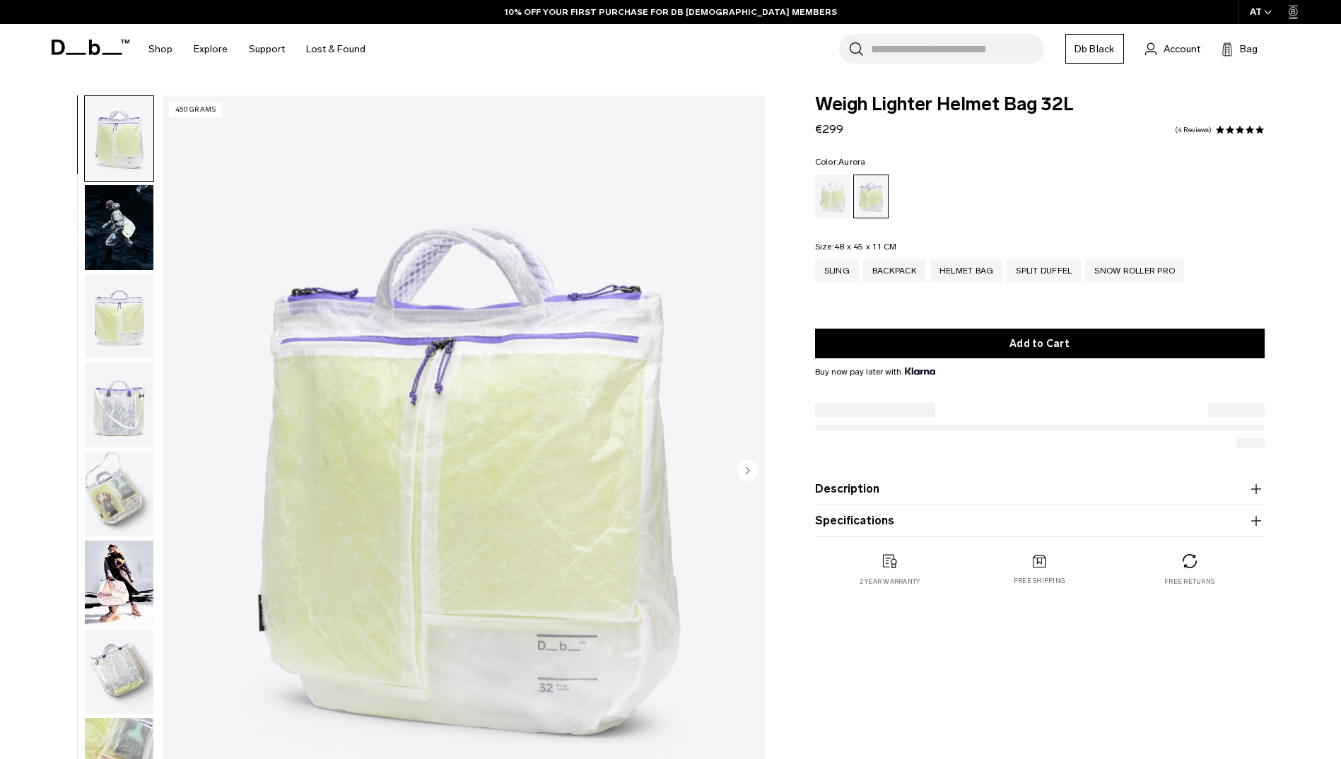
click at [124, 569] on img "button" at bounding box center [119, 583] width 69 height 85
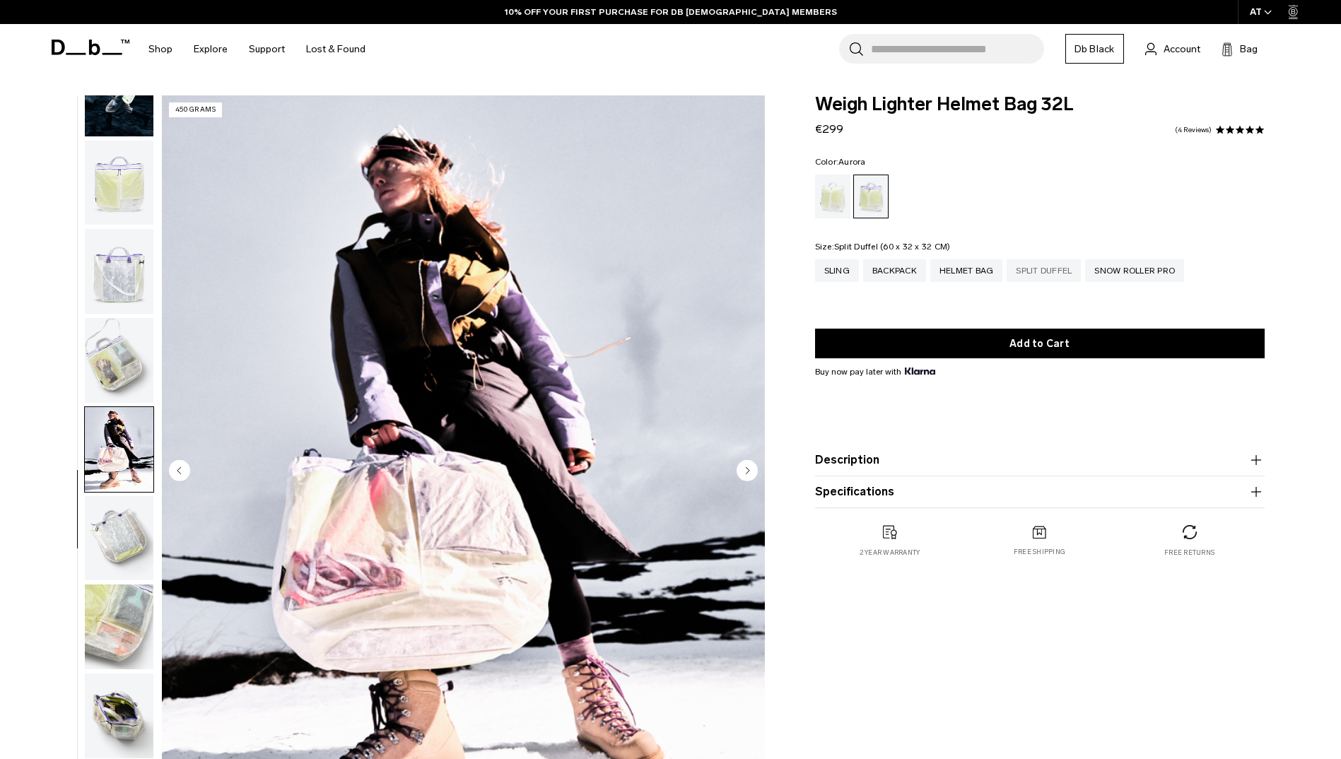
click at [1068, 273] on div "Split Duffel" at bounding box center [1044, 271] width 74 height 23
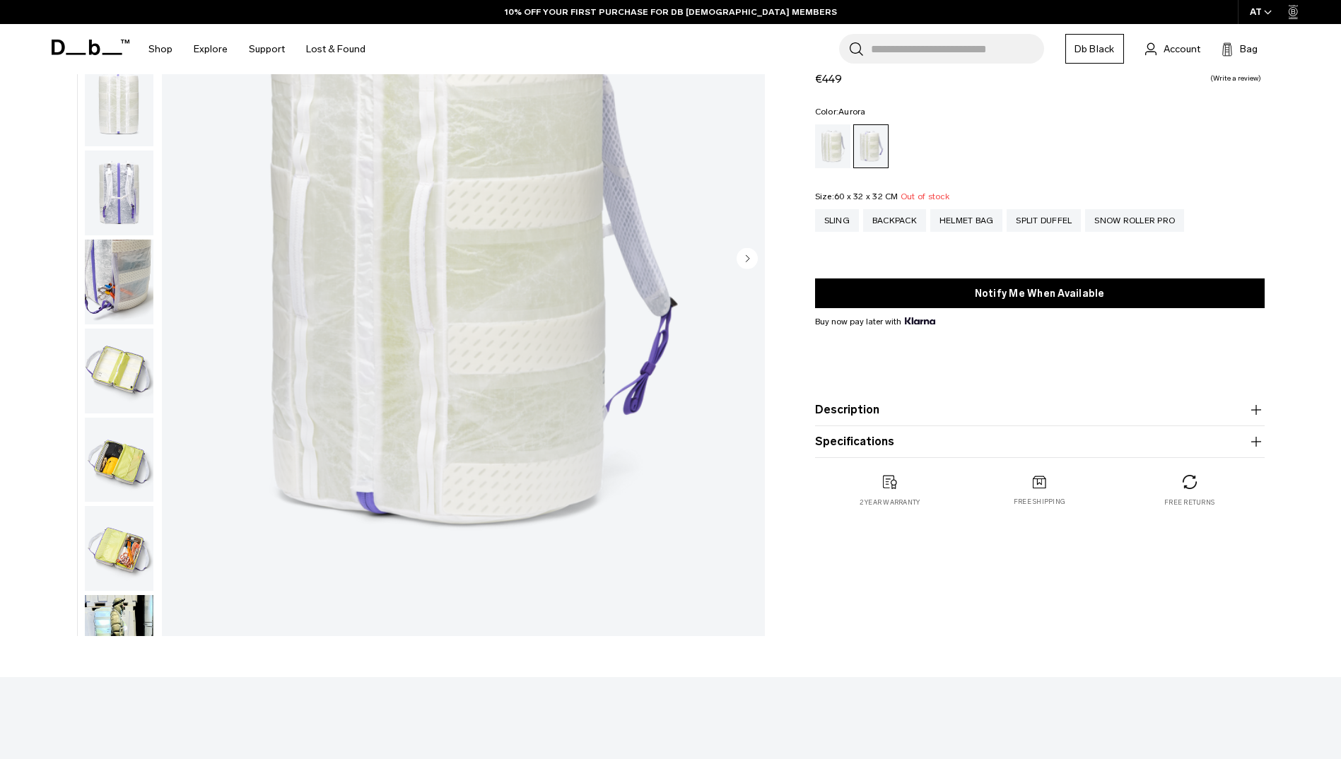
click at [107, 617] on img "button" at bounding box center [119, 637] width 69 height 85
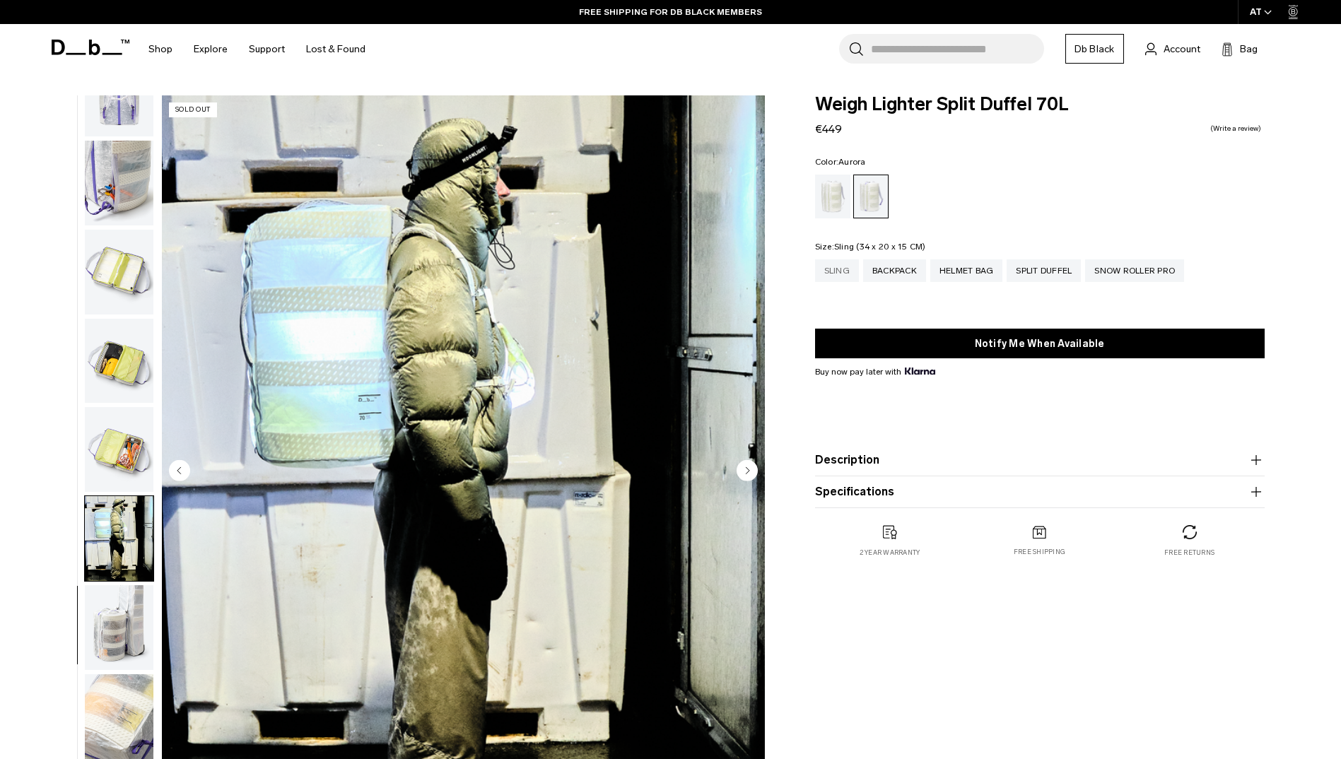
click at [831, 276] on div "Sling" at bounding box center [837, 271] width 44 height 23
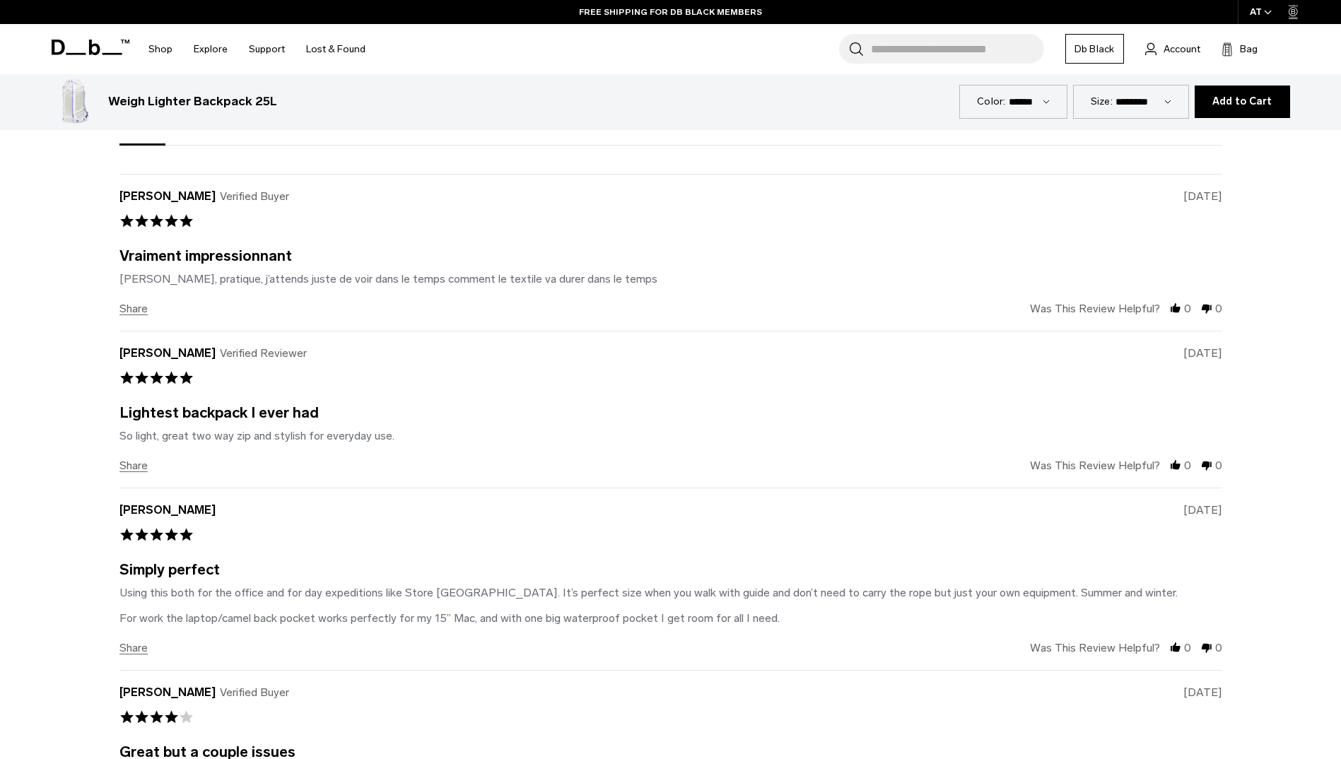
scroll to position [2758, 0]
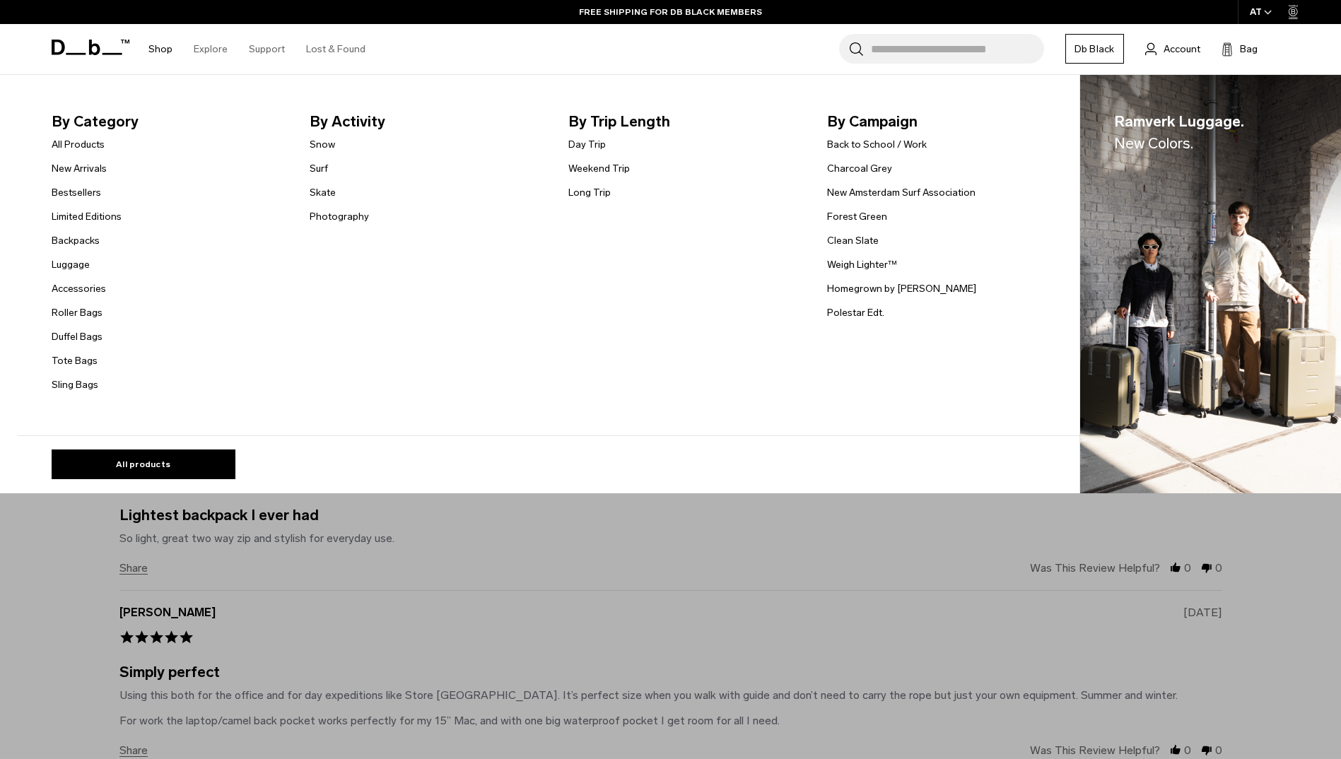
click at [167, 46] on link "Shop" at bounding box center [160, 49] width 24 height 50
click at [91, 145] on link "All Products" at bounding box center [78, 144] width 53 height 15
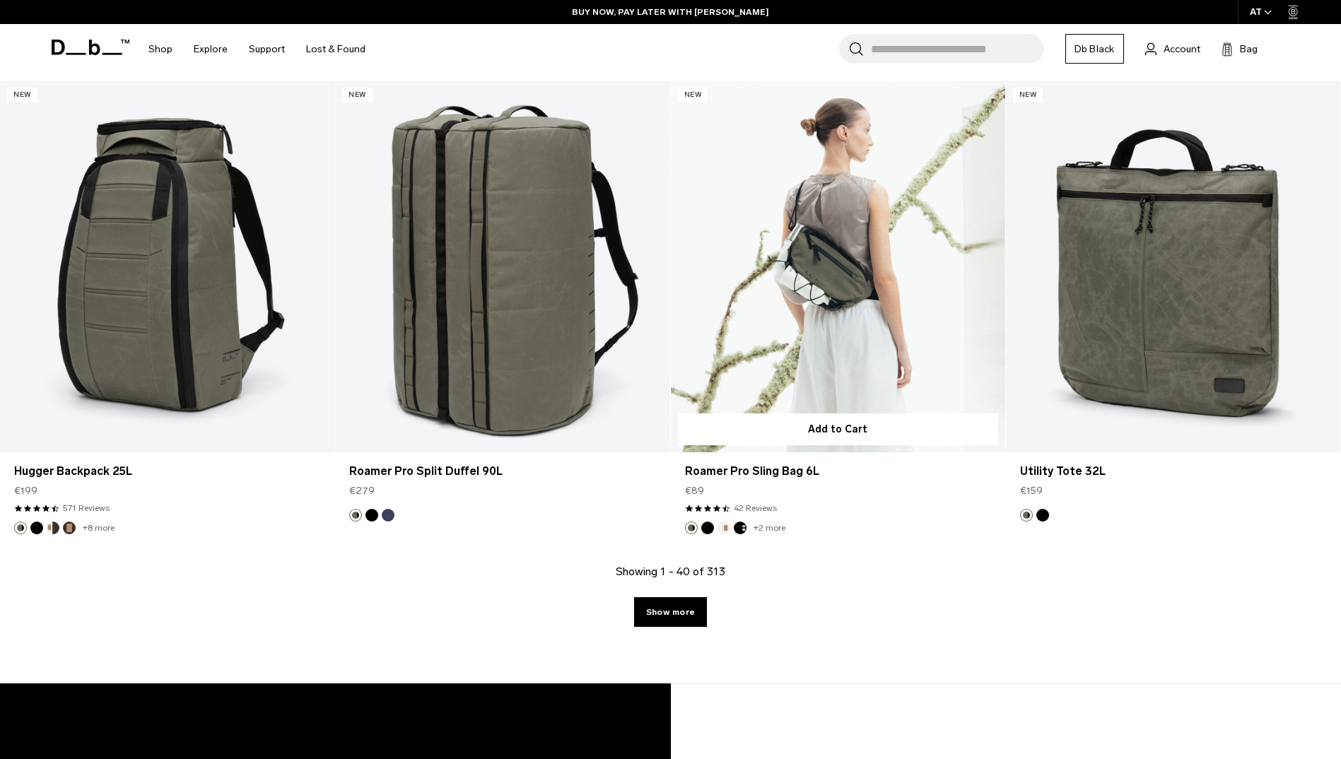
scroll to position [5162, 0]
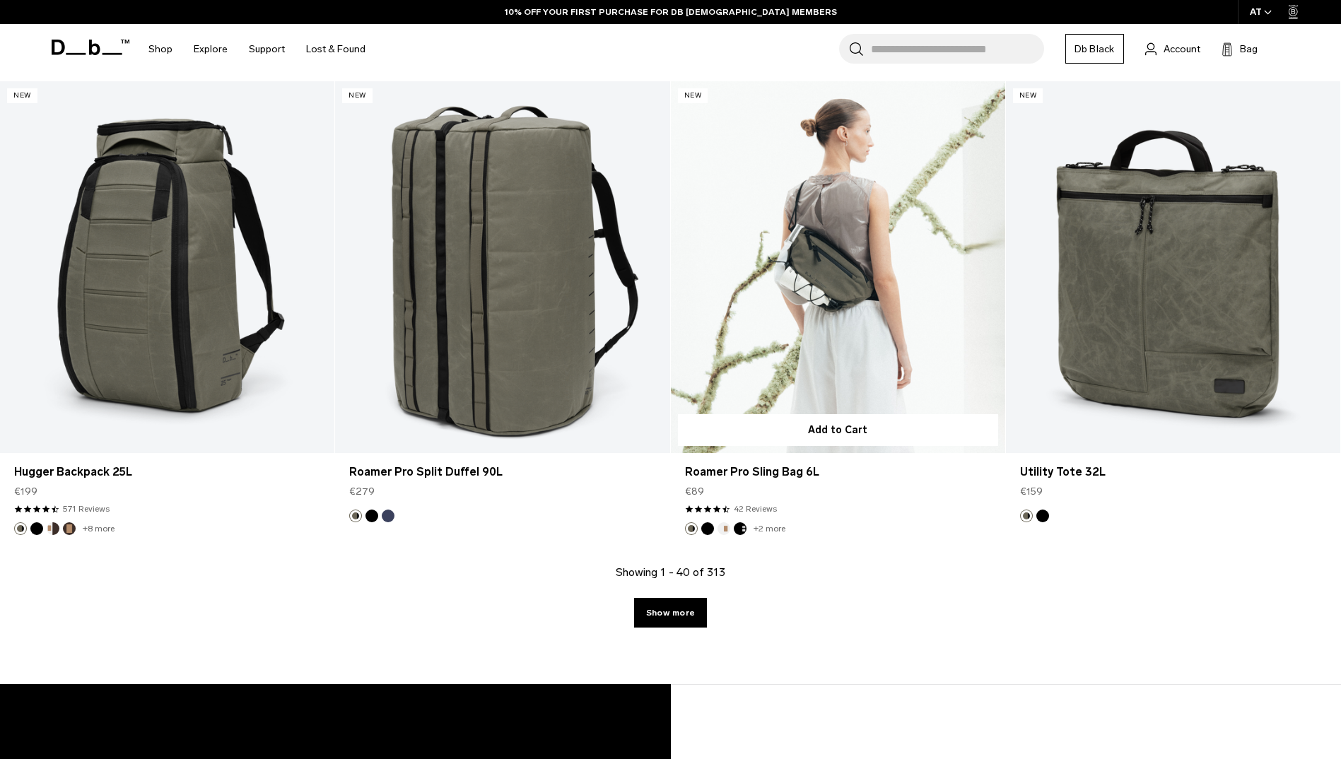
click at [803, 288] on link "Roamer Pro Sling Bag 6L" at bounding box center [838, 267] width 334 height 372
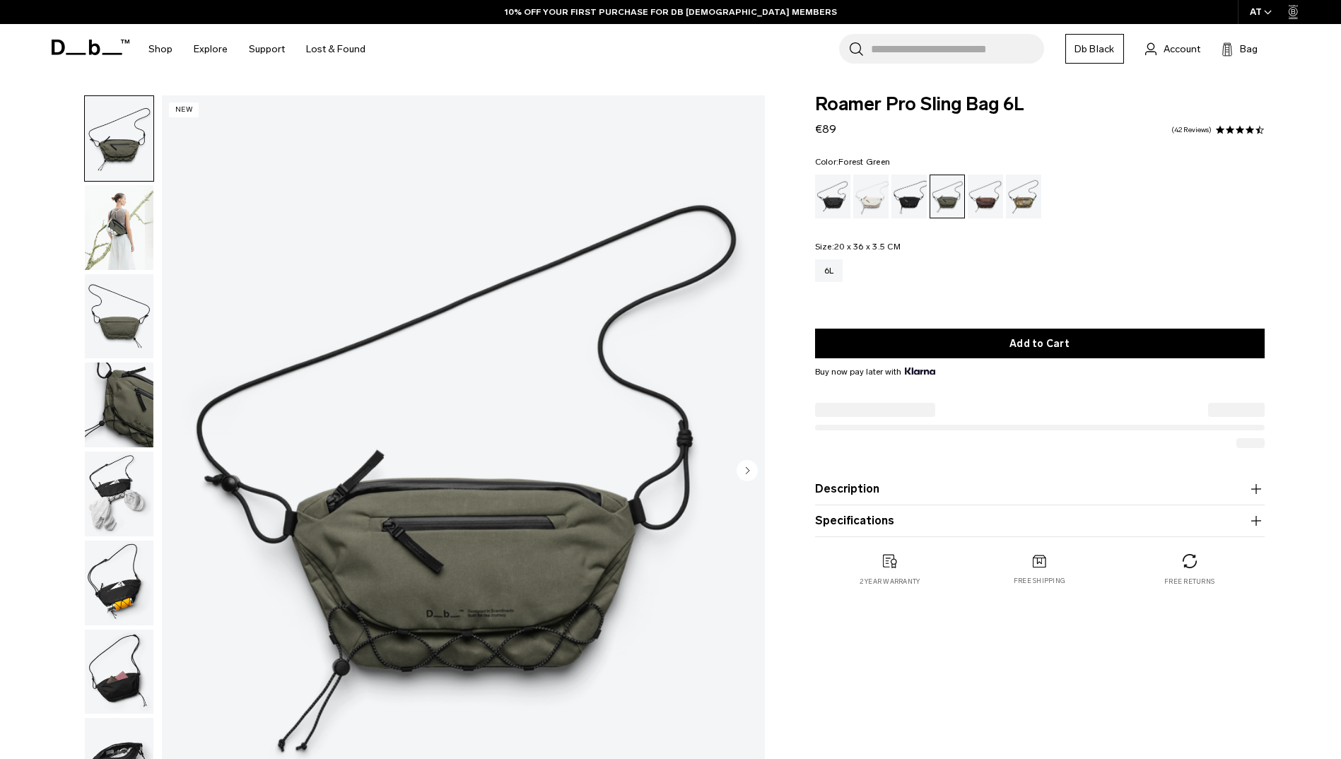
click at [122, 602] on img "button" at bounding box center [119, 583] width 69 height 85
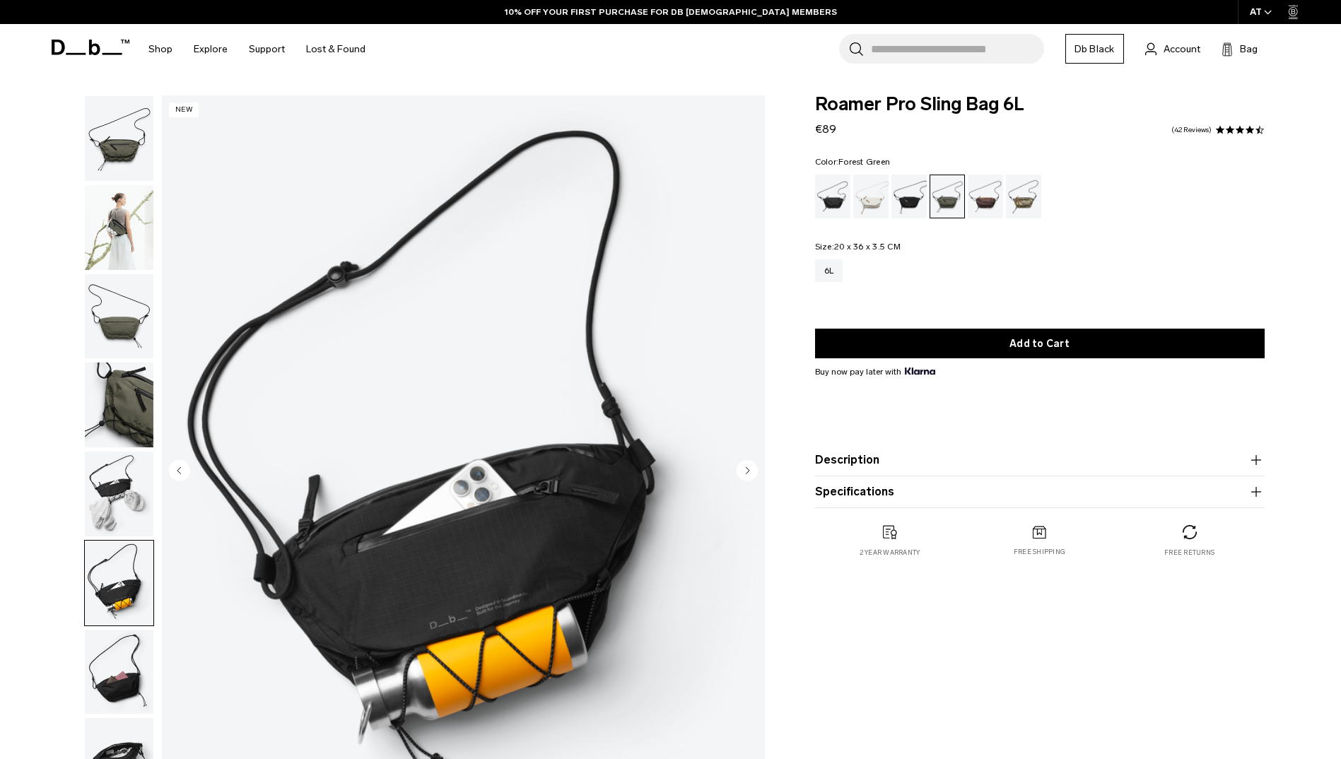
click at [113, 657] on img "button" at bounding box center [119, 672] width 69 height 85
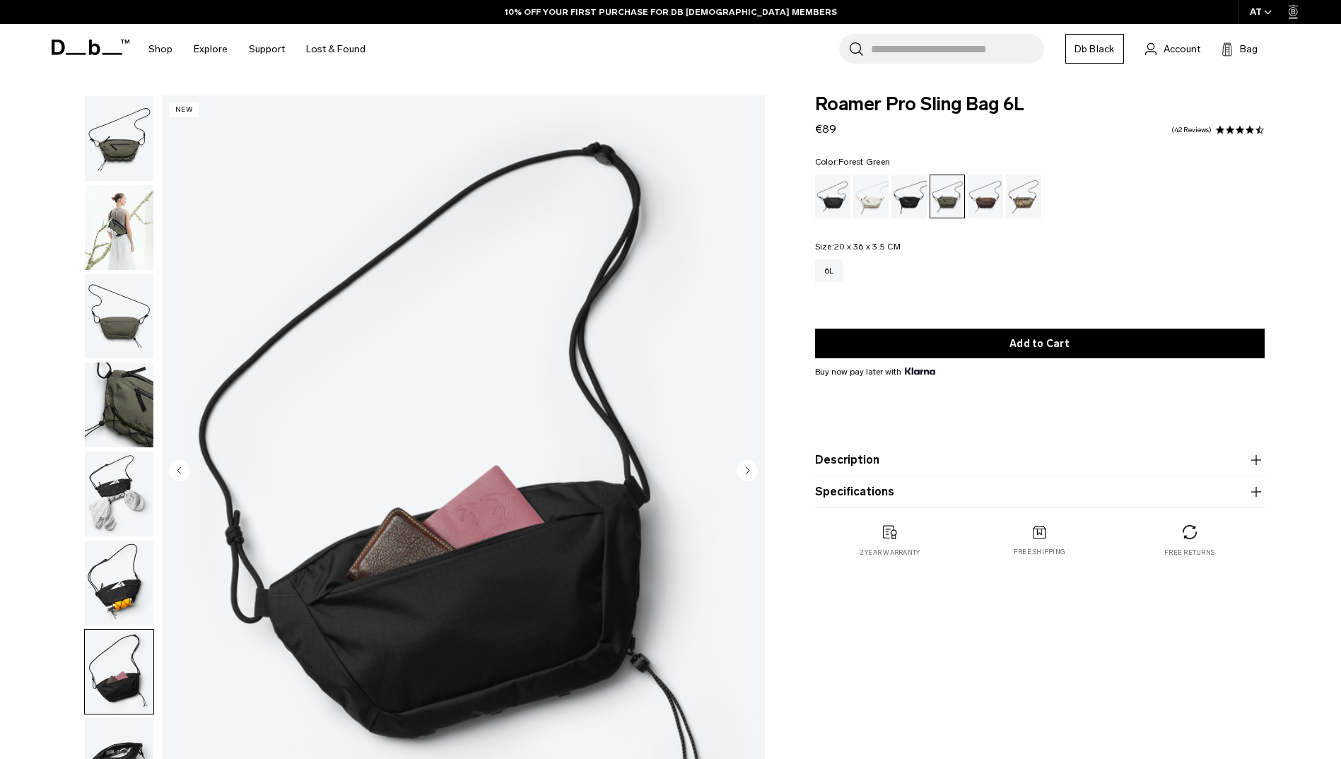
click at [138, 379] on img "button" at bounding box center [119, 405] width 69 height 85
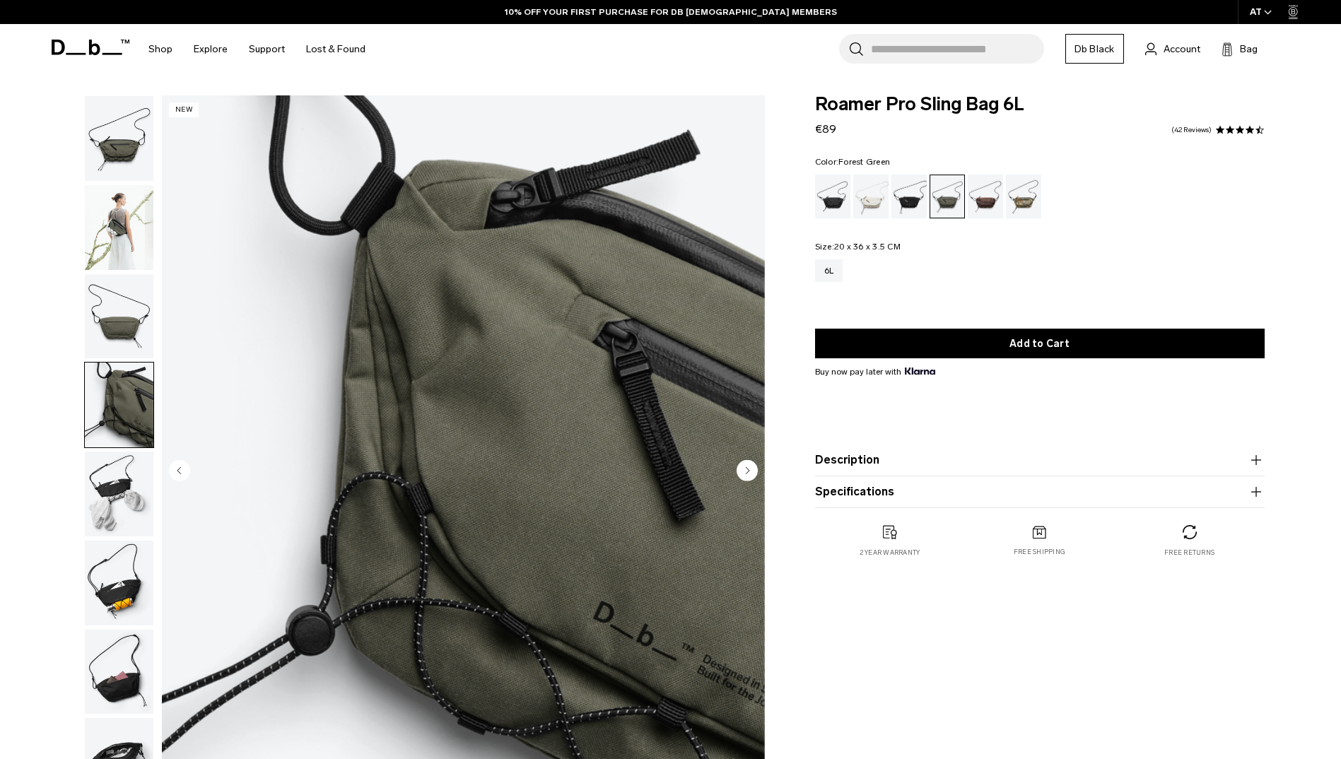
click at [136, 303] on img "button" at bounding box center [119, 316] width 69 height 85
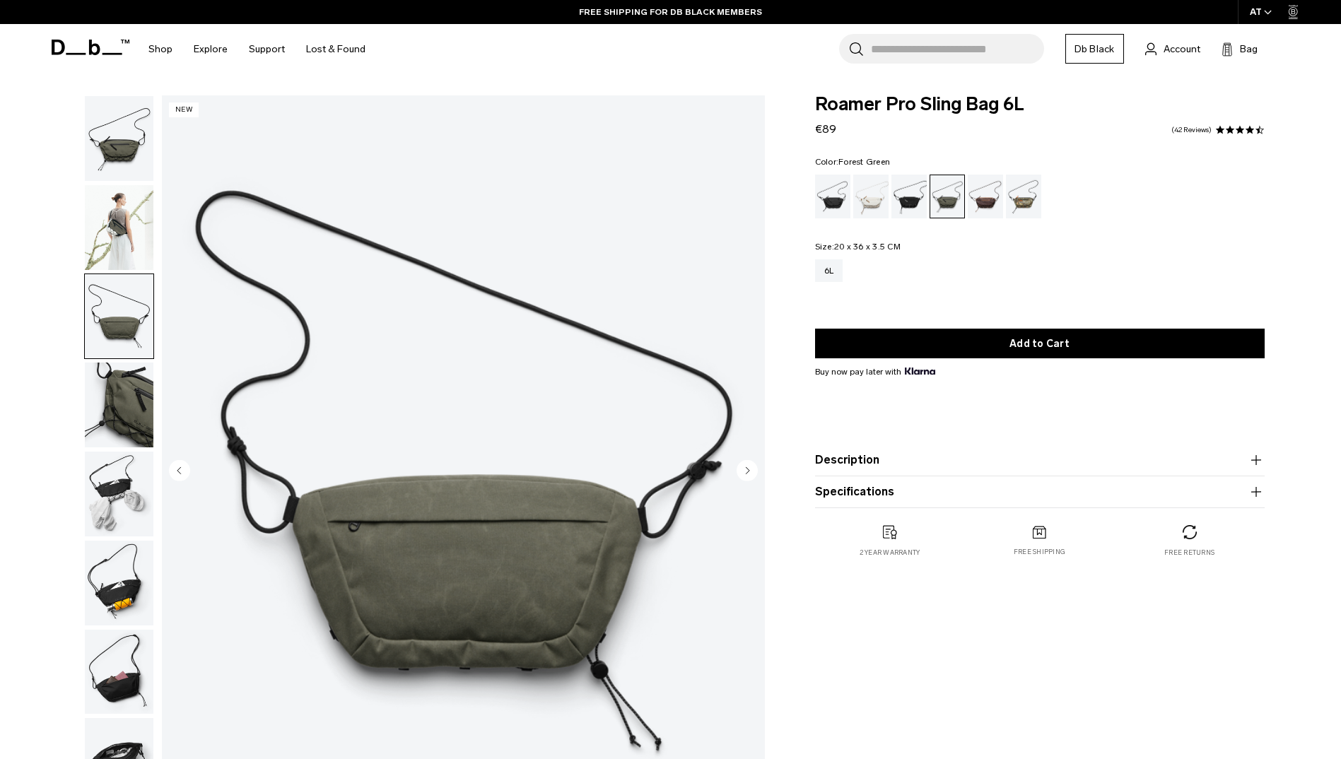
click at [135, 218] on img "button" at bounding box center [119, 227] width 69 height 85
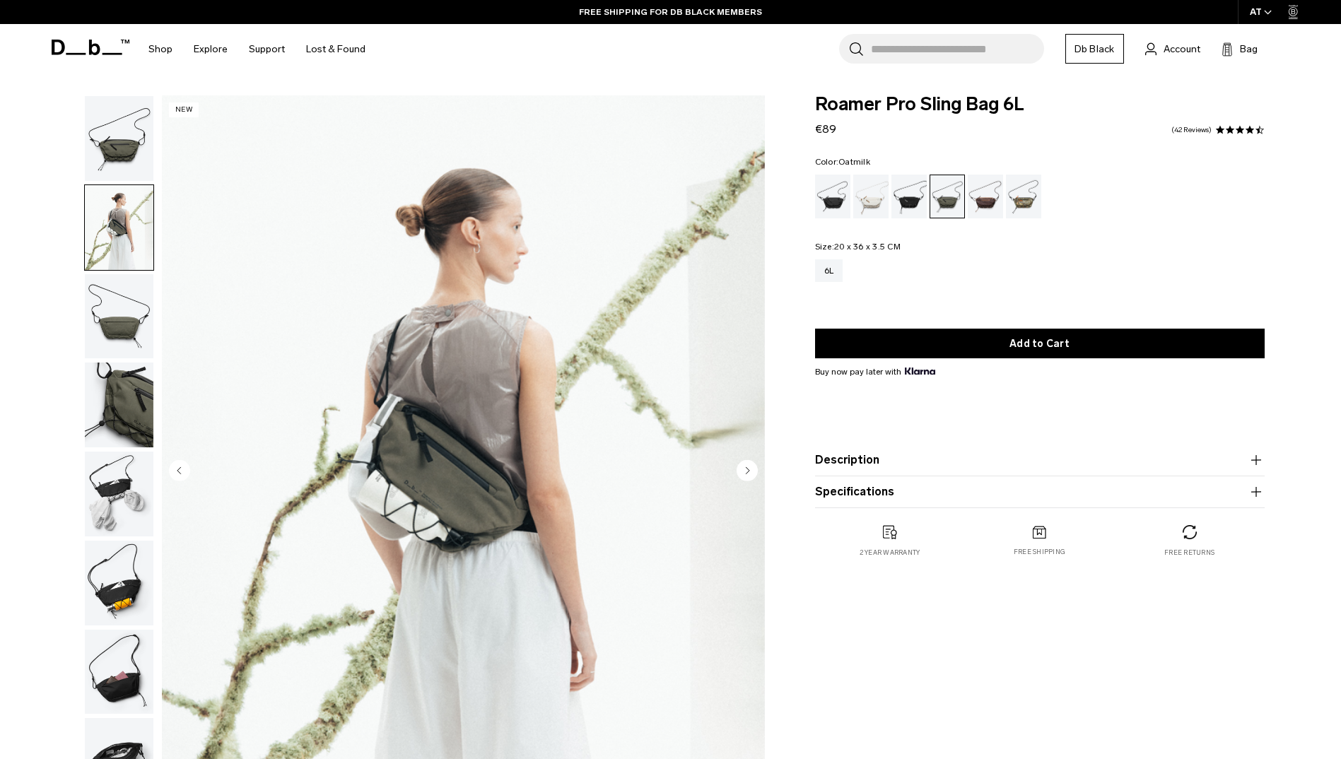
click at [886, 193] on div "Oatmilk" at bounding box center [871, 197] width 36 height 44
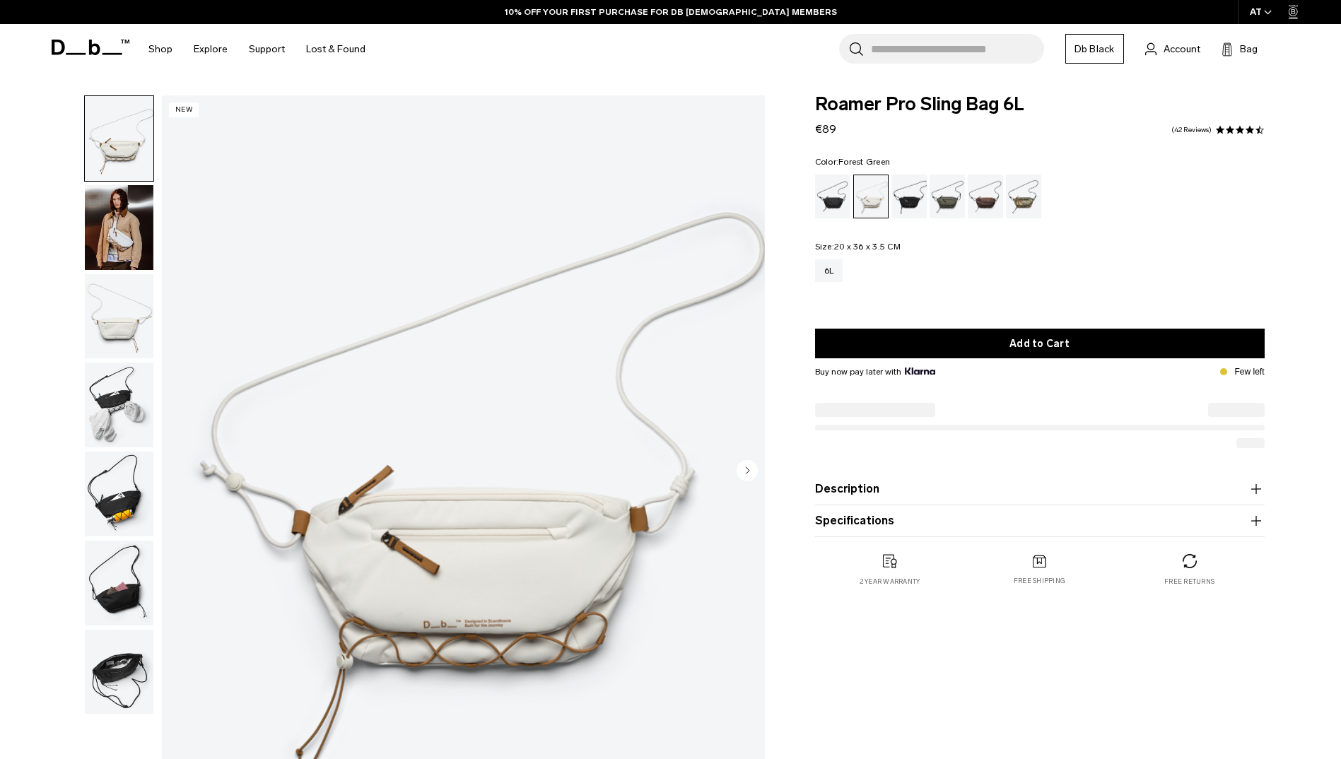
click at [964, 201] on div "Forest Green" at bounding box center [948, 197] width 36 height 44
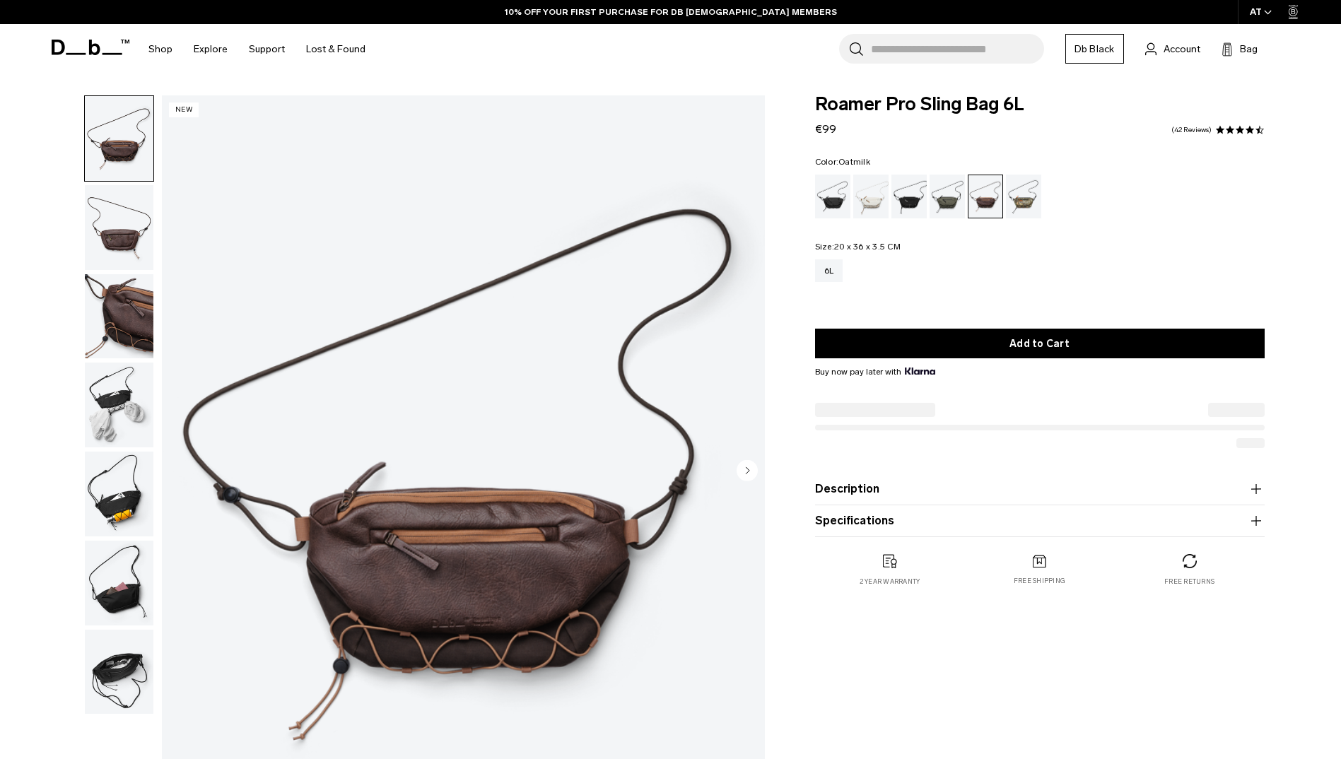
click at [869, 183] on div "Oatmilk" at bounding box center [871, 197] width 36 height 44
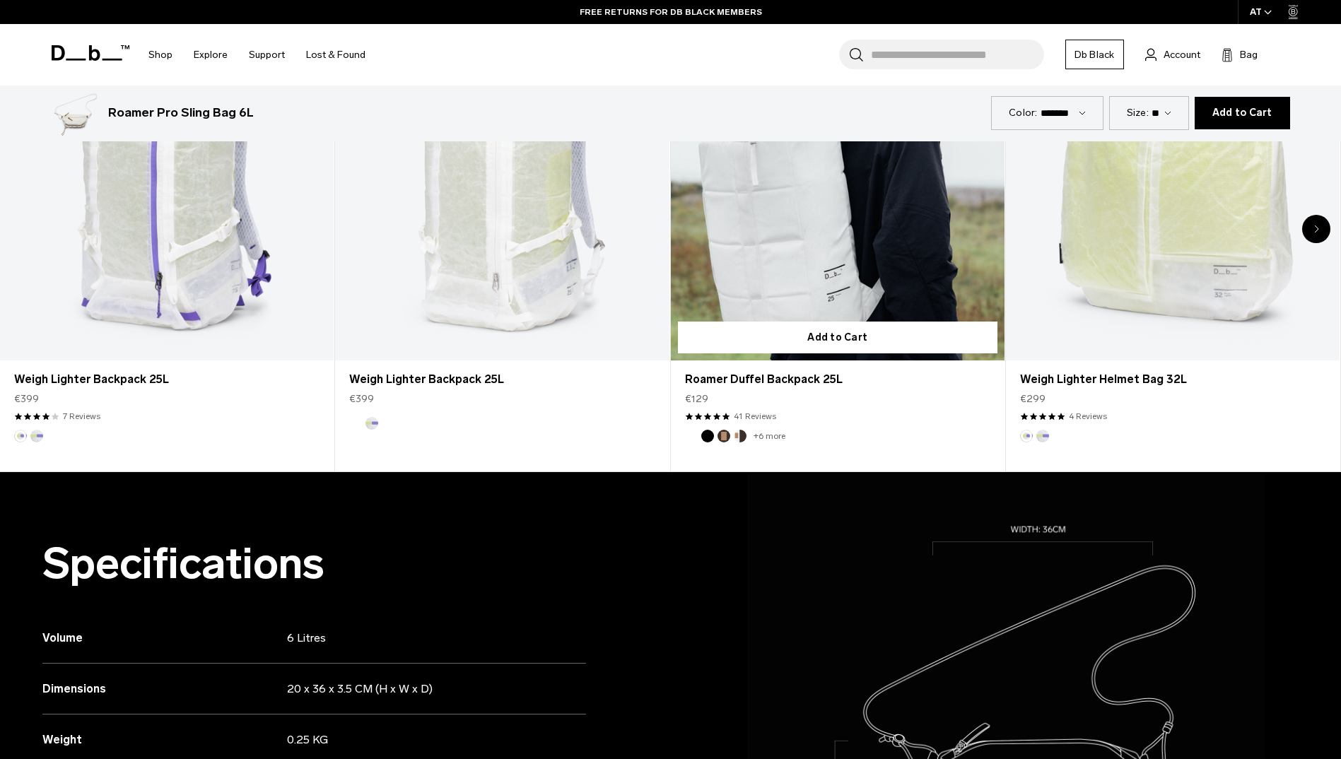
scroll to position [849, 0]
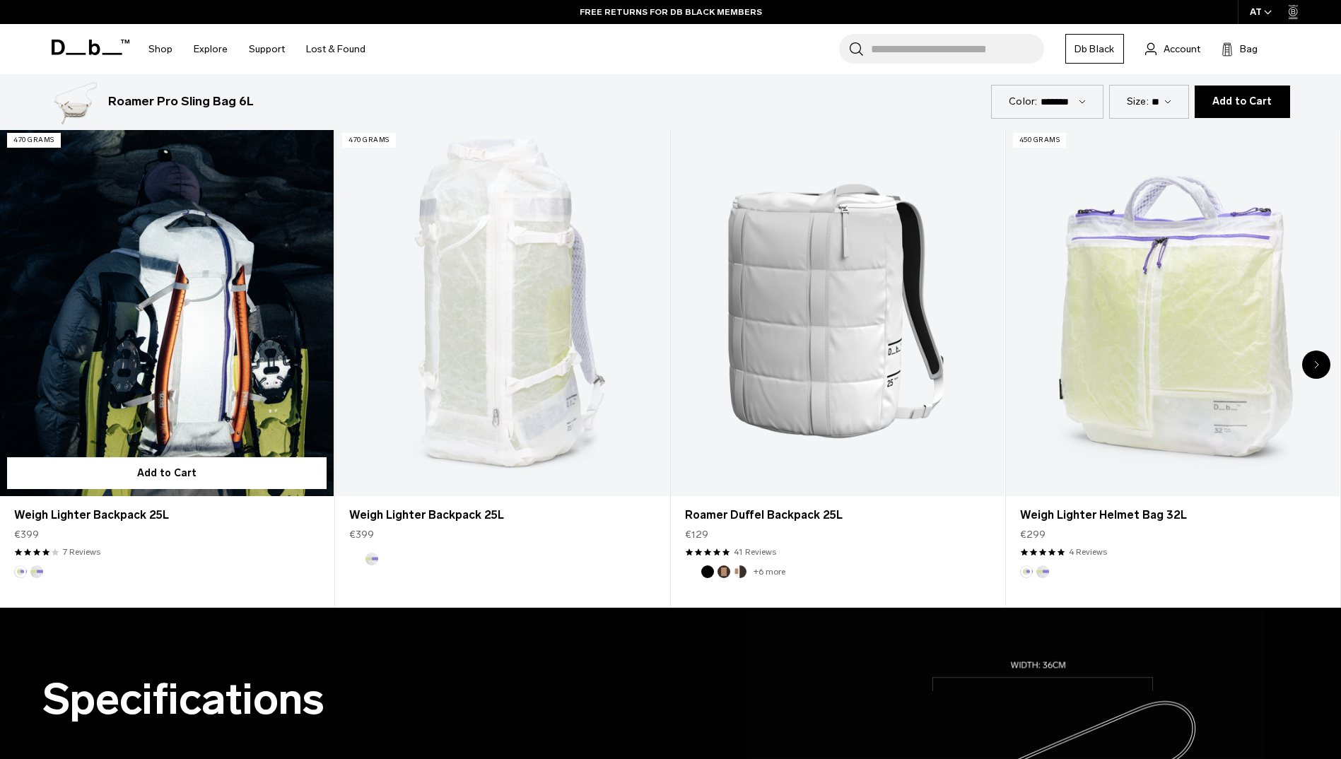
click at [145, 291] on link "Weigh Lighter Backpack 25L" at bounding box center [167, 311] width 334 height 371
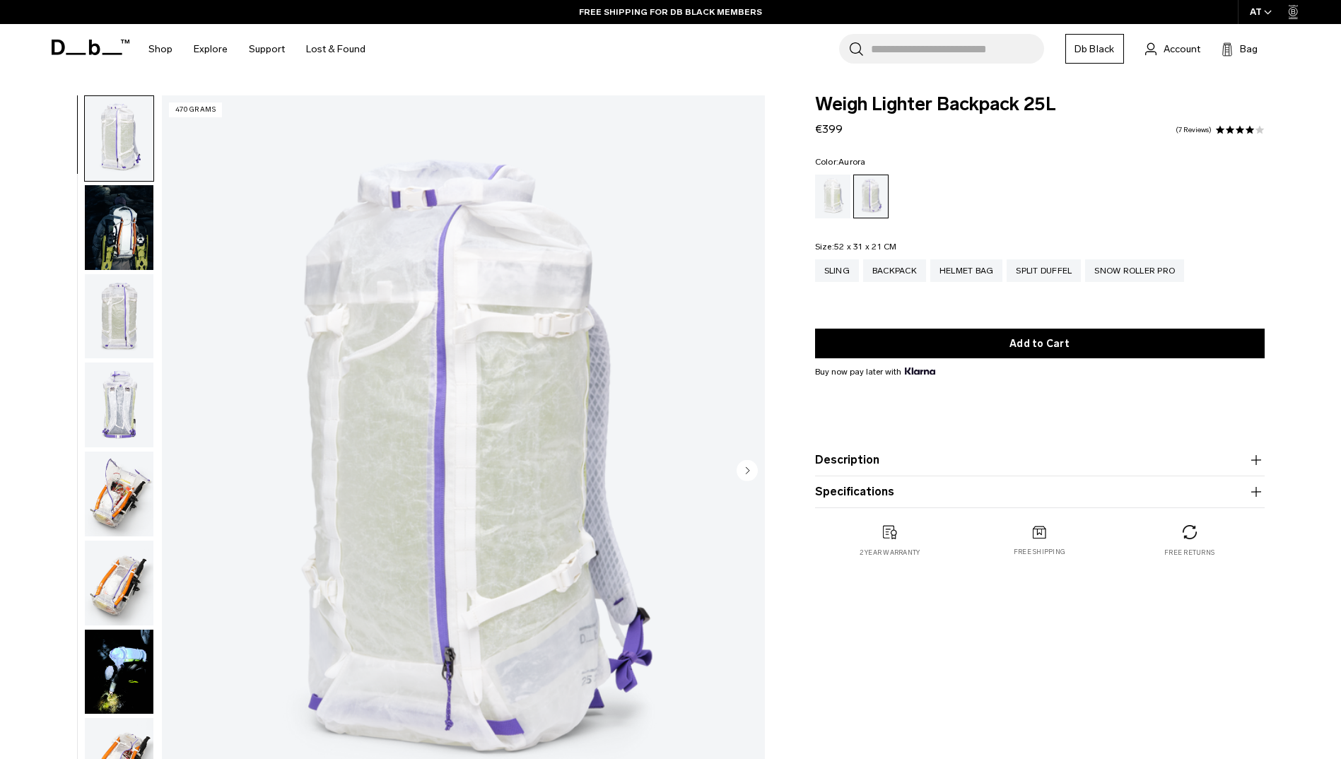
click at [108, 390] on img "button" at bounding box center [119, 405] width 69 height 85
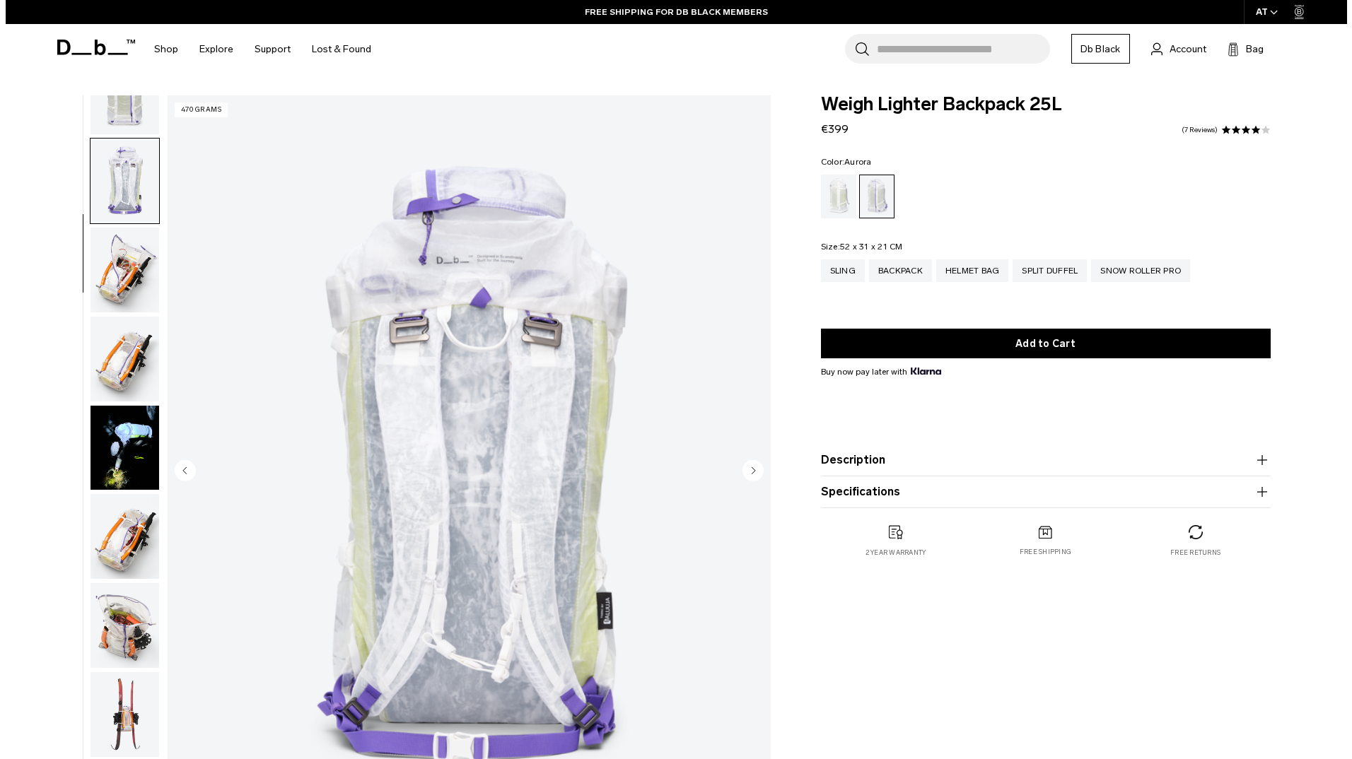
scroll to position [267, 0]
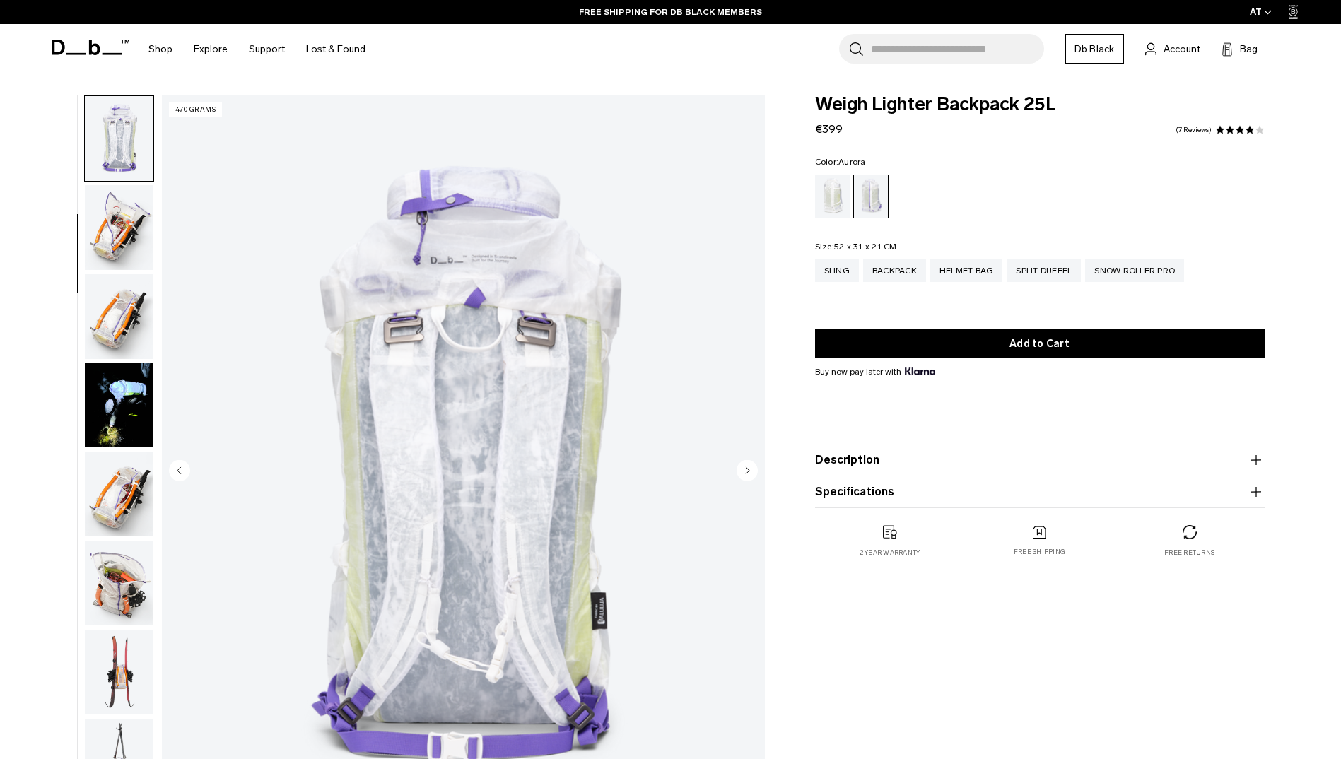
click at [579, 327] on img "4 / 18" at bounding box center [463, 471] width 603 height 753
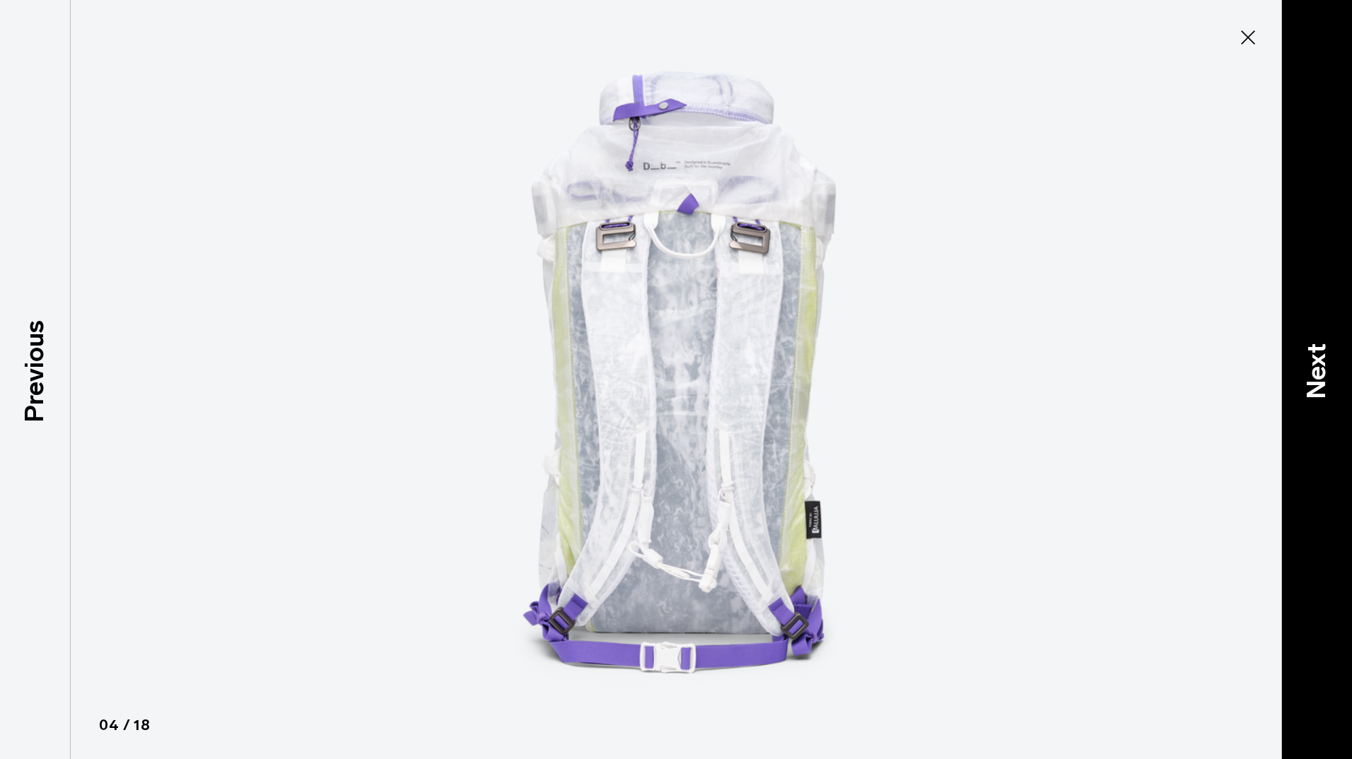
click at [1339, 368] on div "Next" at bounding box center [1316, 379] width 71 height 759
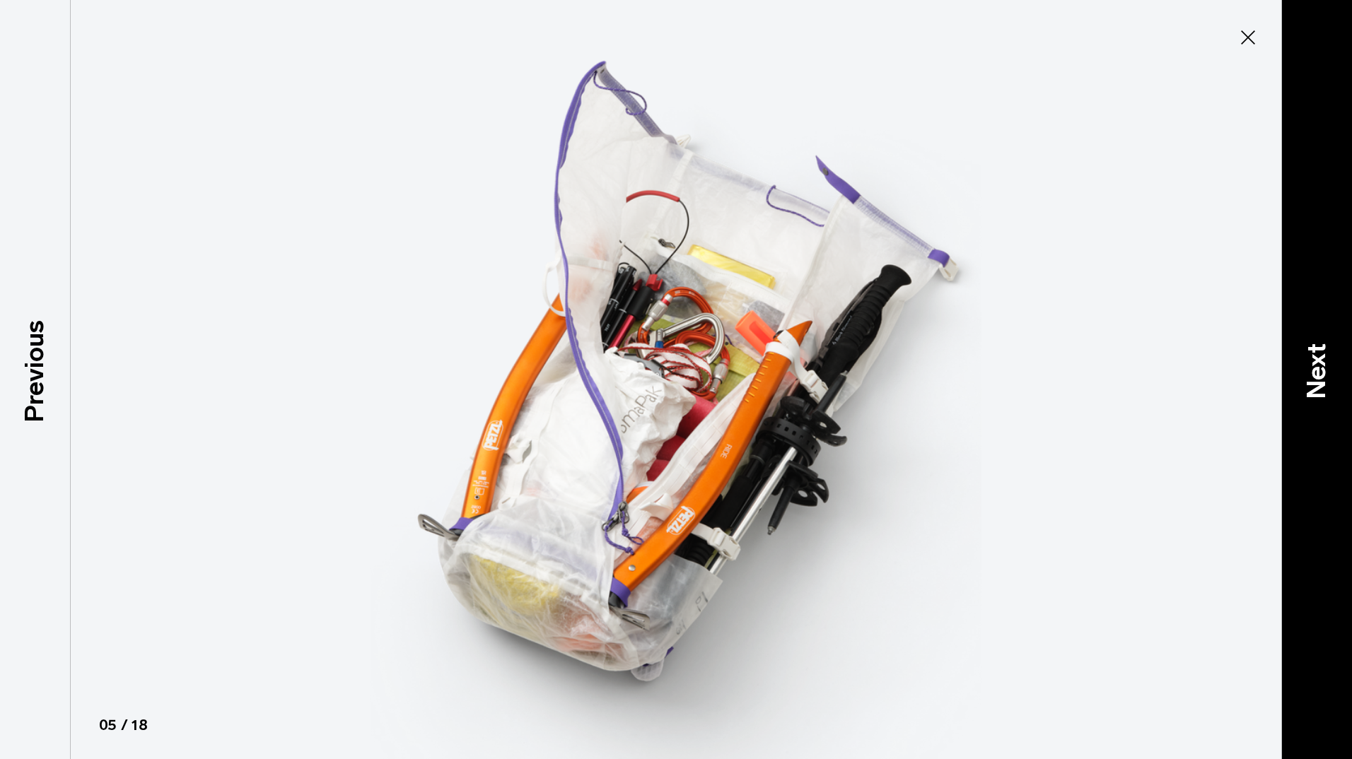
click at [1339, 367] on div "Next" at bounding box center [1316, 379] width 71 height 759
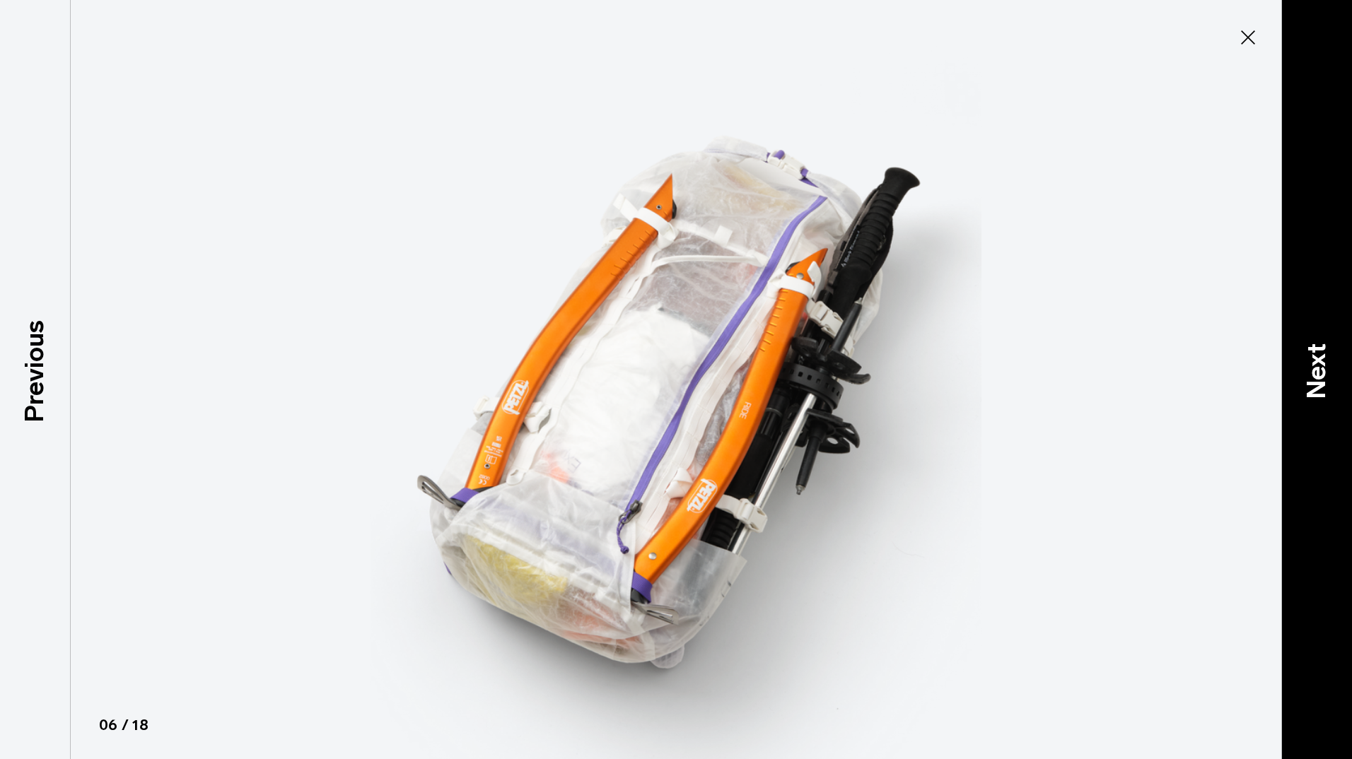
click at [1339, 367] on div "Next" at bounding box center [1316, 379] width 71 height 759
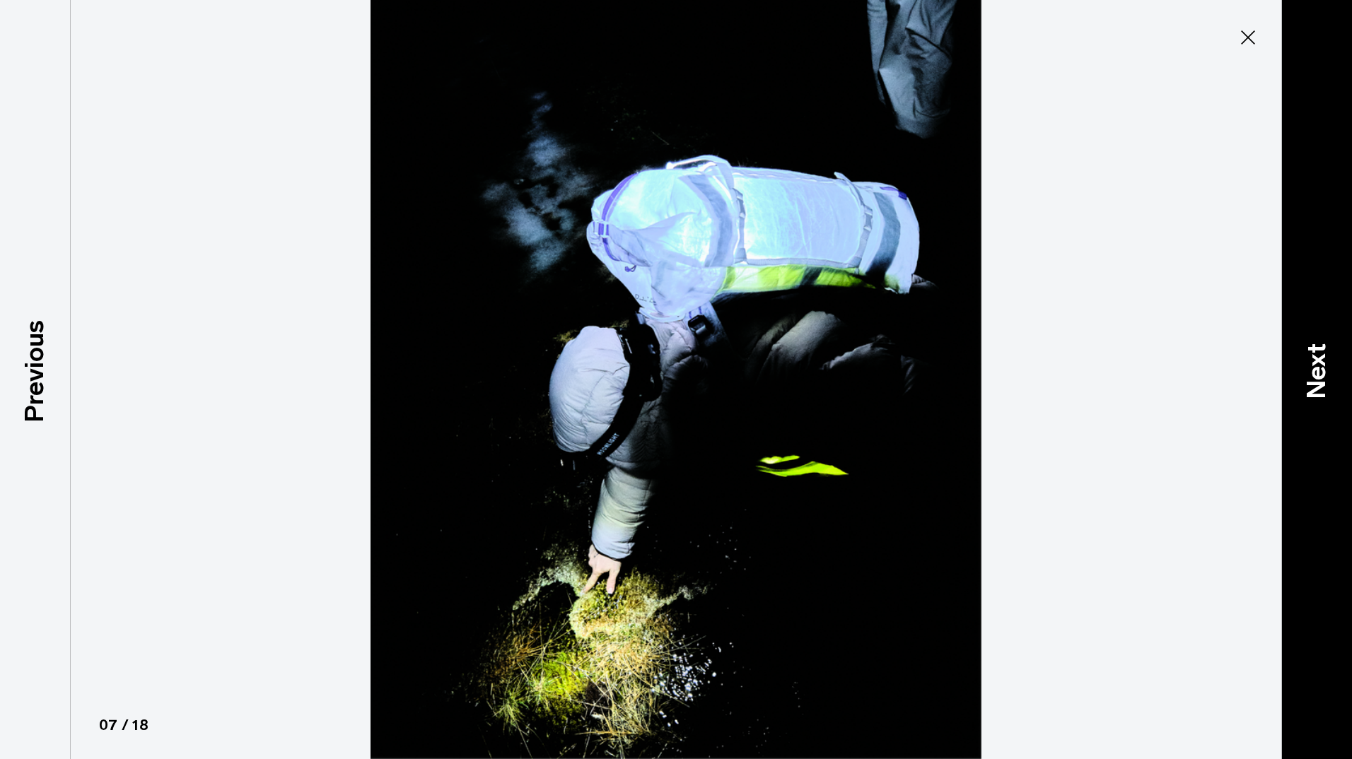
click at [1319, 364] on p "Next" at bounding box center [1317, 371] width 38 height 56
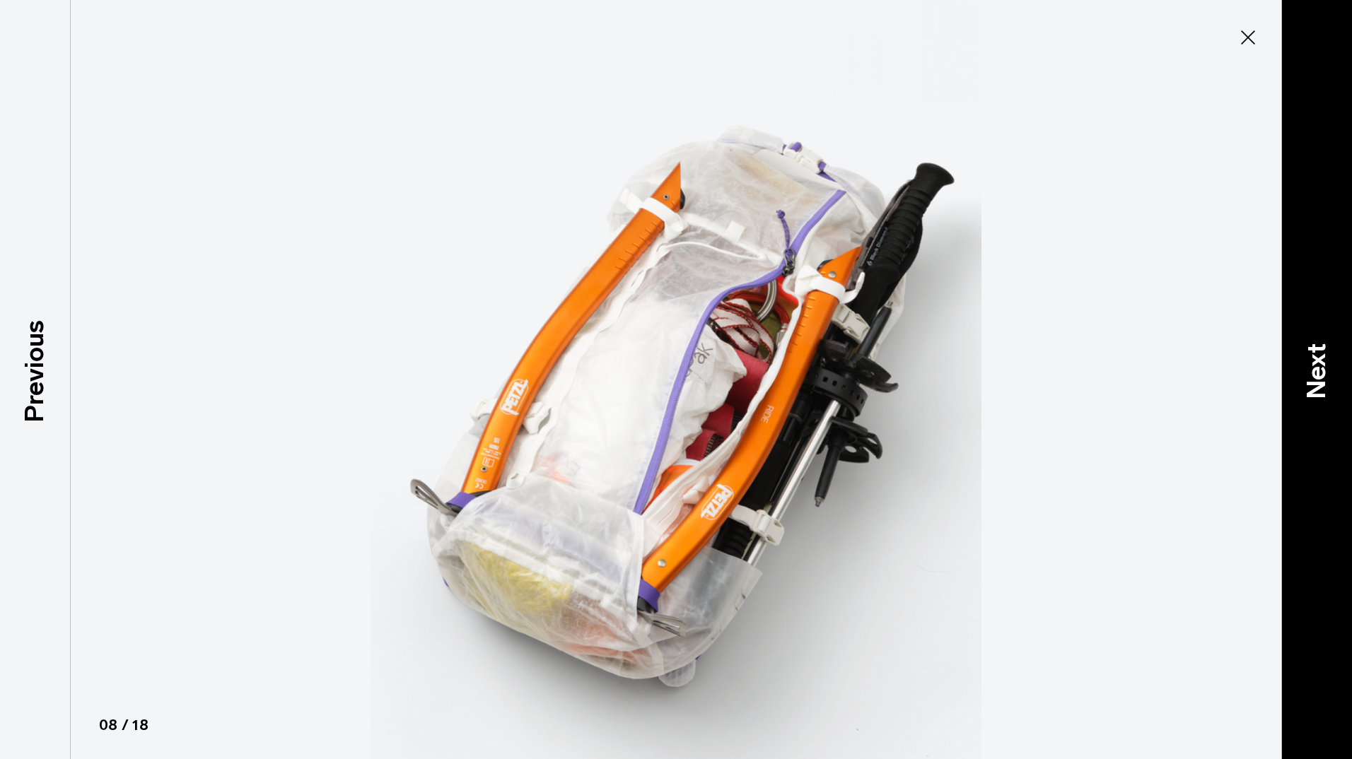
click at [1319, 364] on p "Next" at bounding box center [1317, 371] width 38 height 56
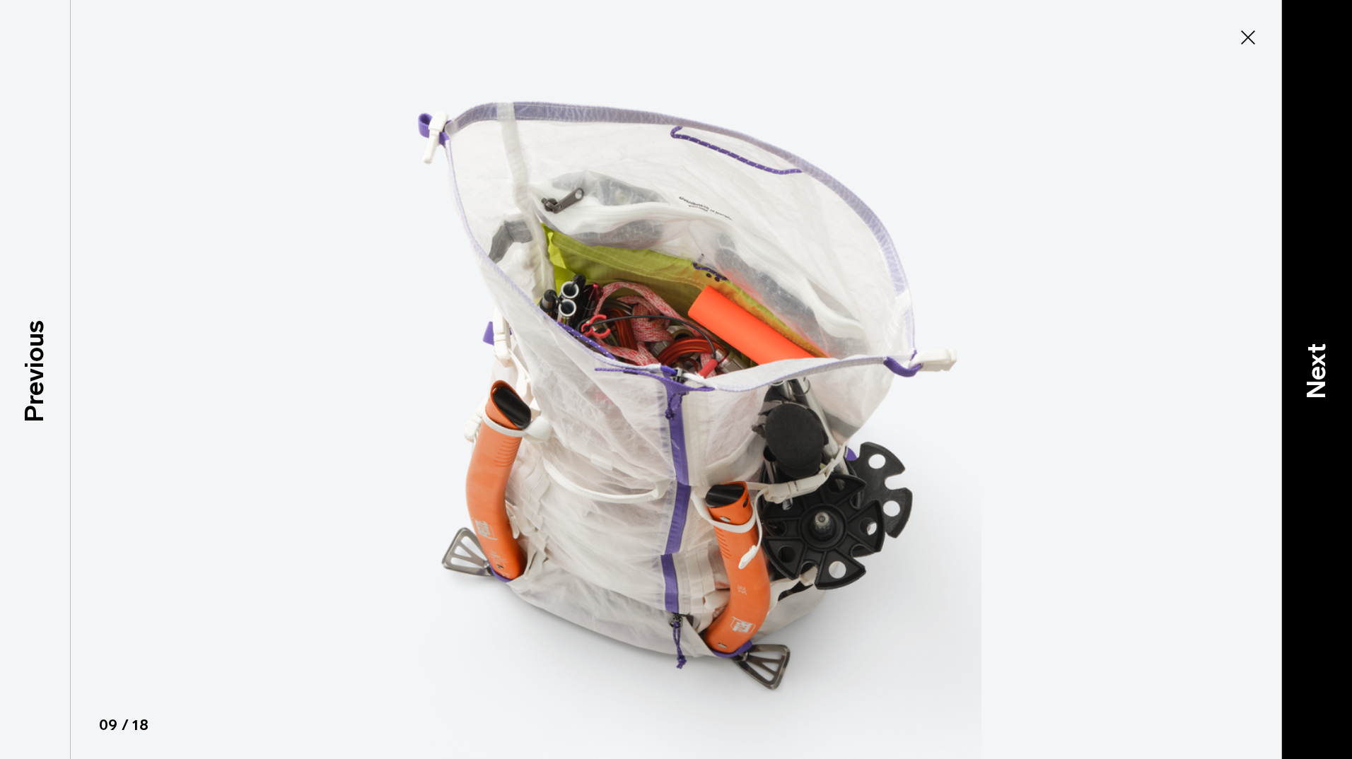
click at [1320, 364] on p "Next" at bounding box center [1317, 371] width 38 height 56
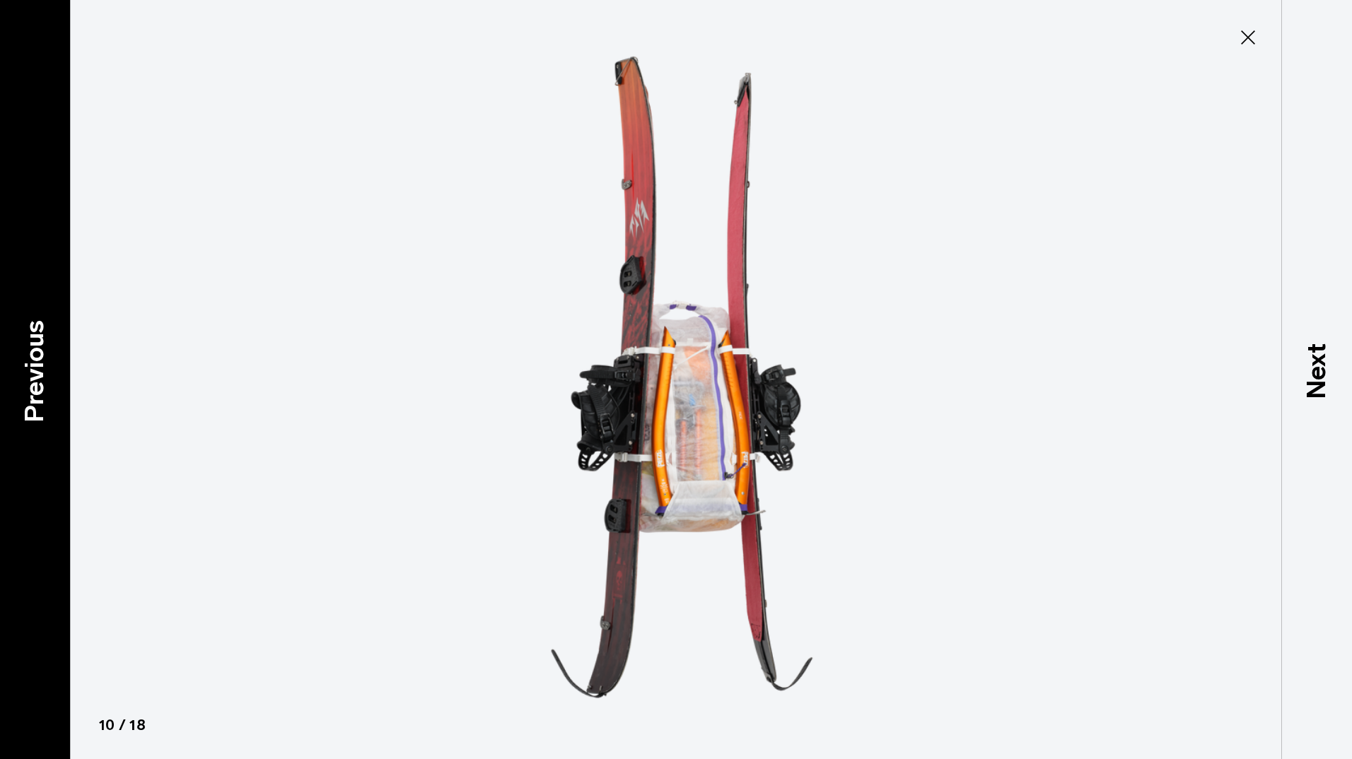
click at [37, 358] on p "Previous" at bounding box center [35, 371] width 38 height 103
